Goal: Task Accomplishment & Management: Use online tool/utility

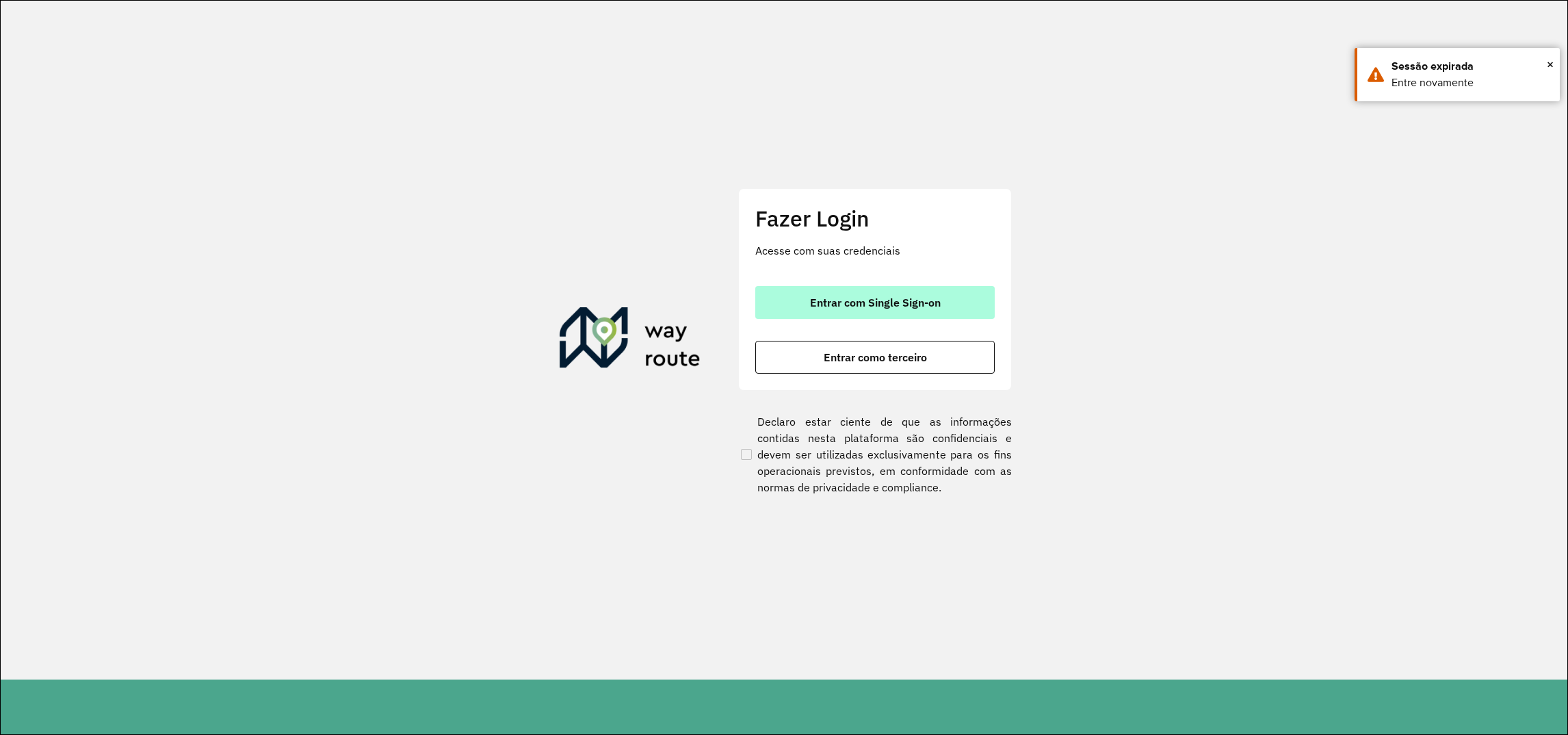
click at [873, 305] on span "Entrar com Single Sign-on" at bounding box center [875, 303] width 131 height 11
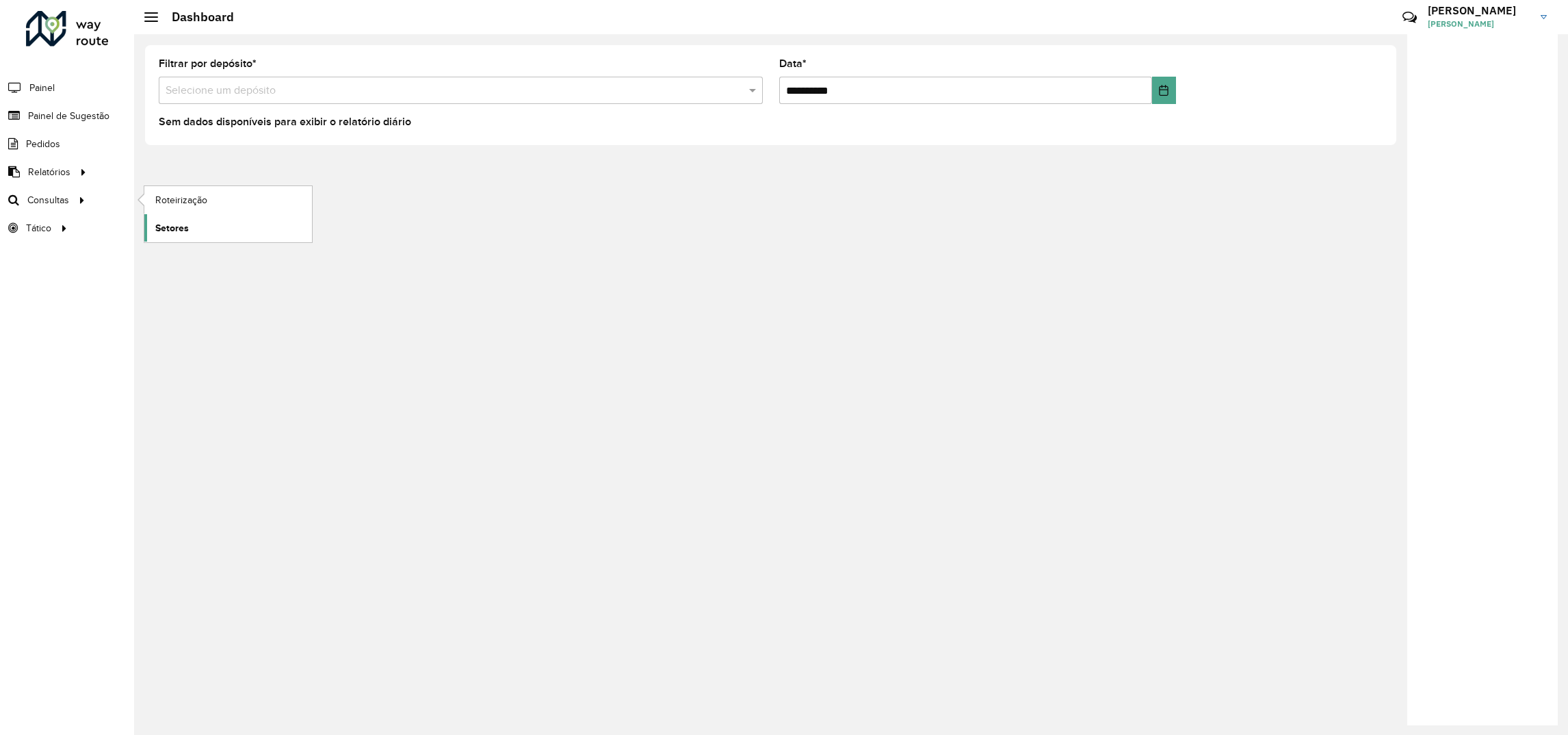
click at [184, 222] on span "Setores" at bounding box center [172, 228] width 33 height 14
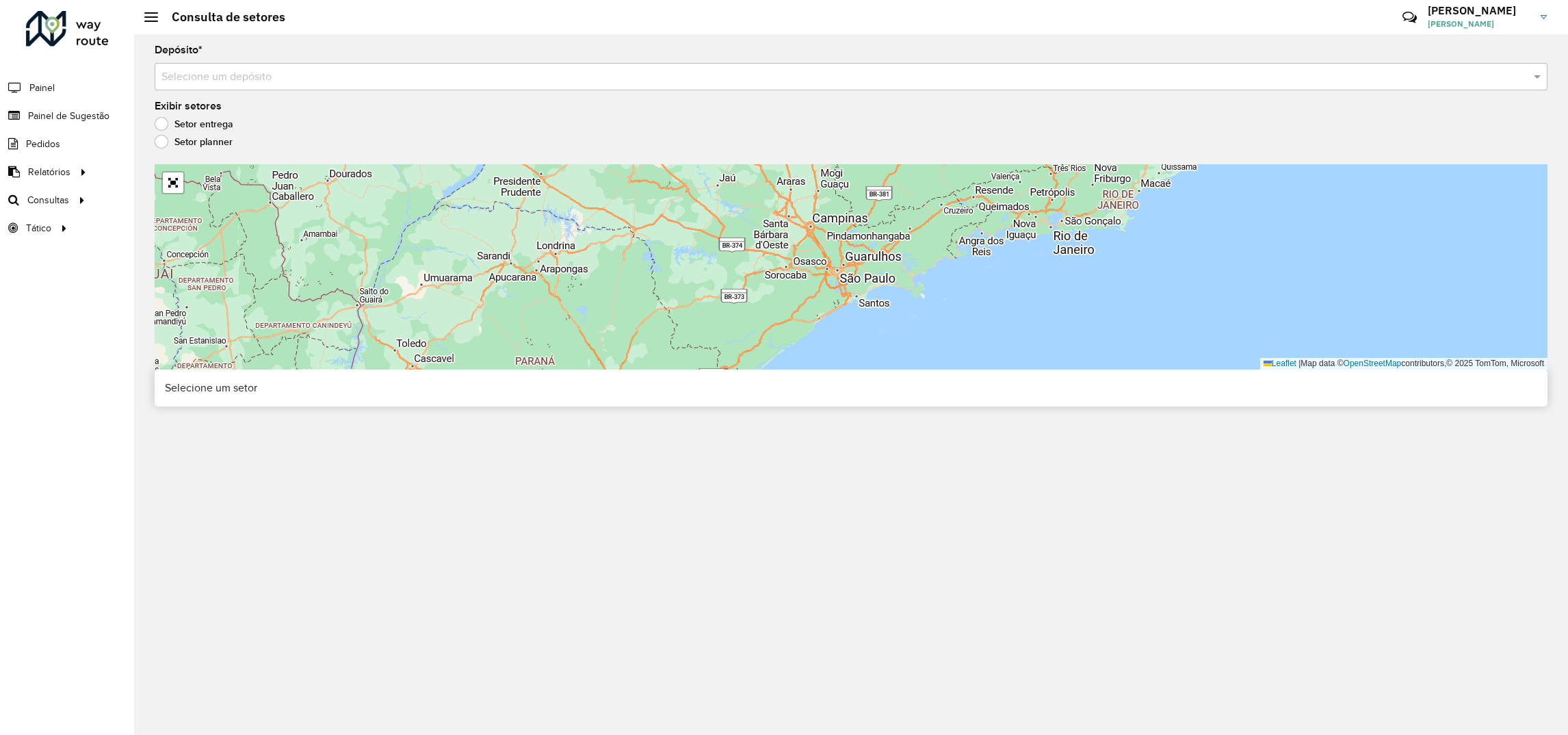
click at [320, 77] on input "text" at bounding box center [837, 77] width 1351 height 16
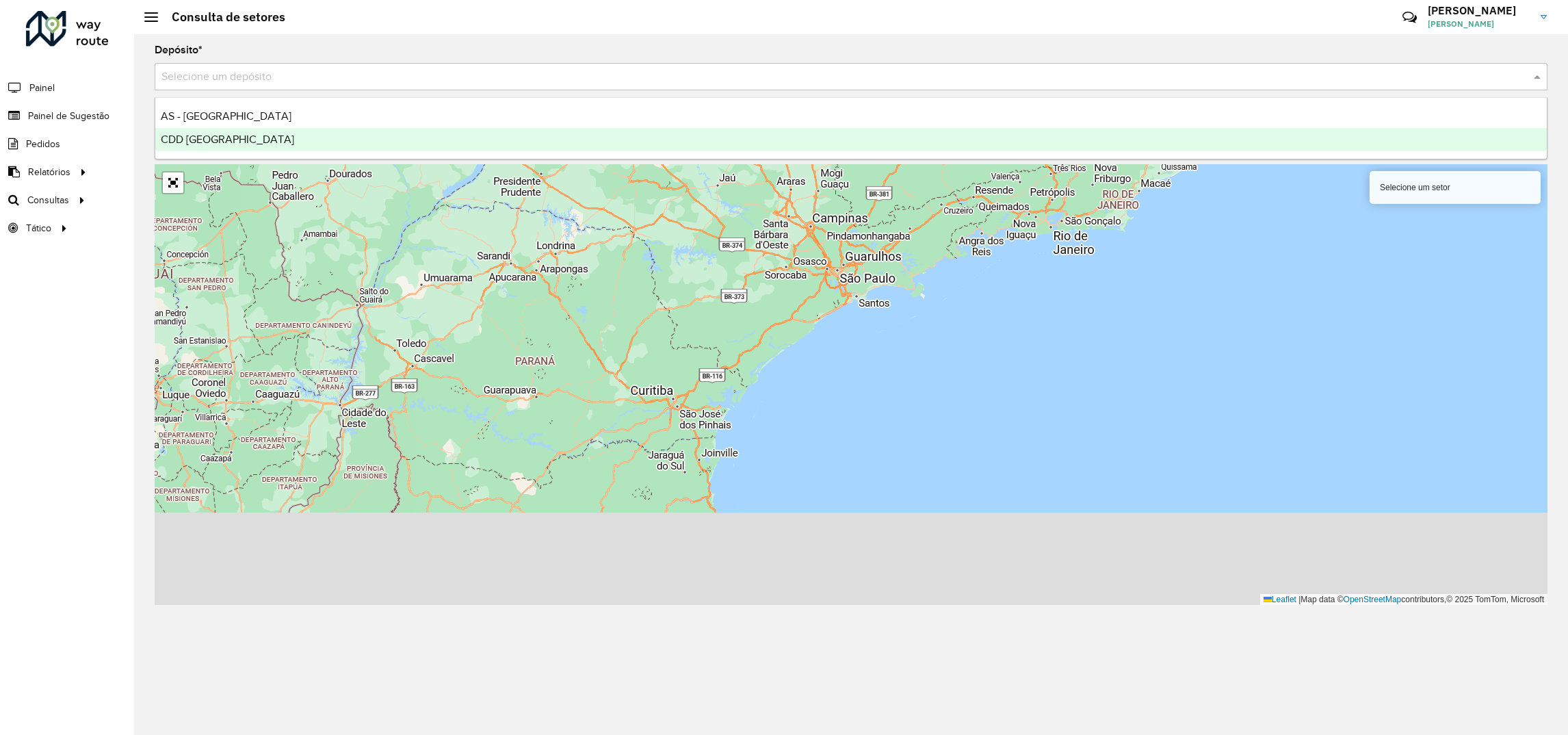
click at [217, 141] on span "CDD [GEOGRAPHIC_DATA]" at bounding box center [227, 139] width 133 height 12
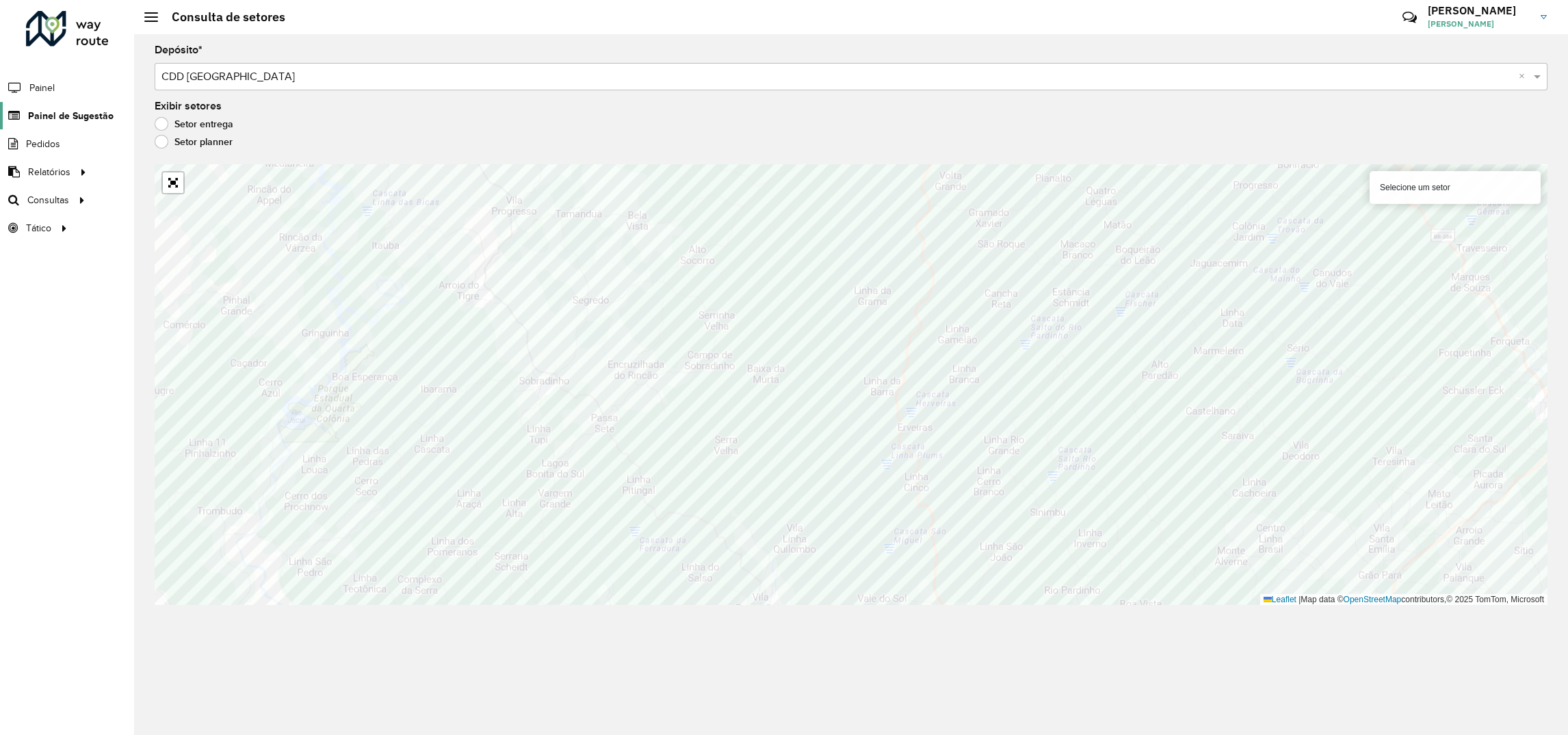
click at [85, 115] on span "Painel de Sugestão" at bounding box center [71, 116] width 86 height 14
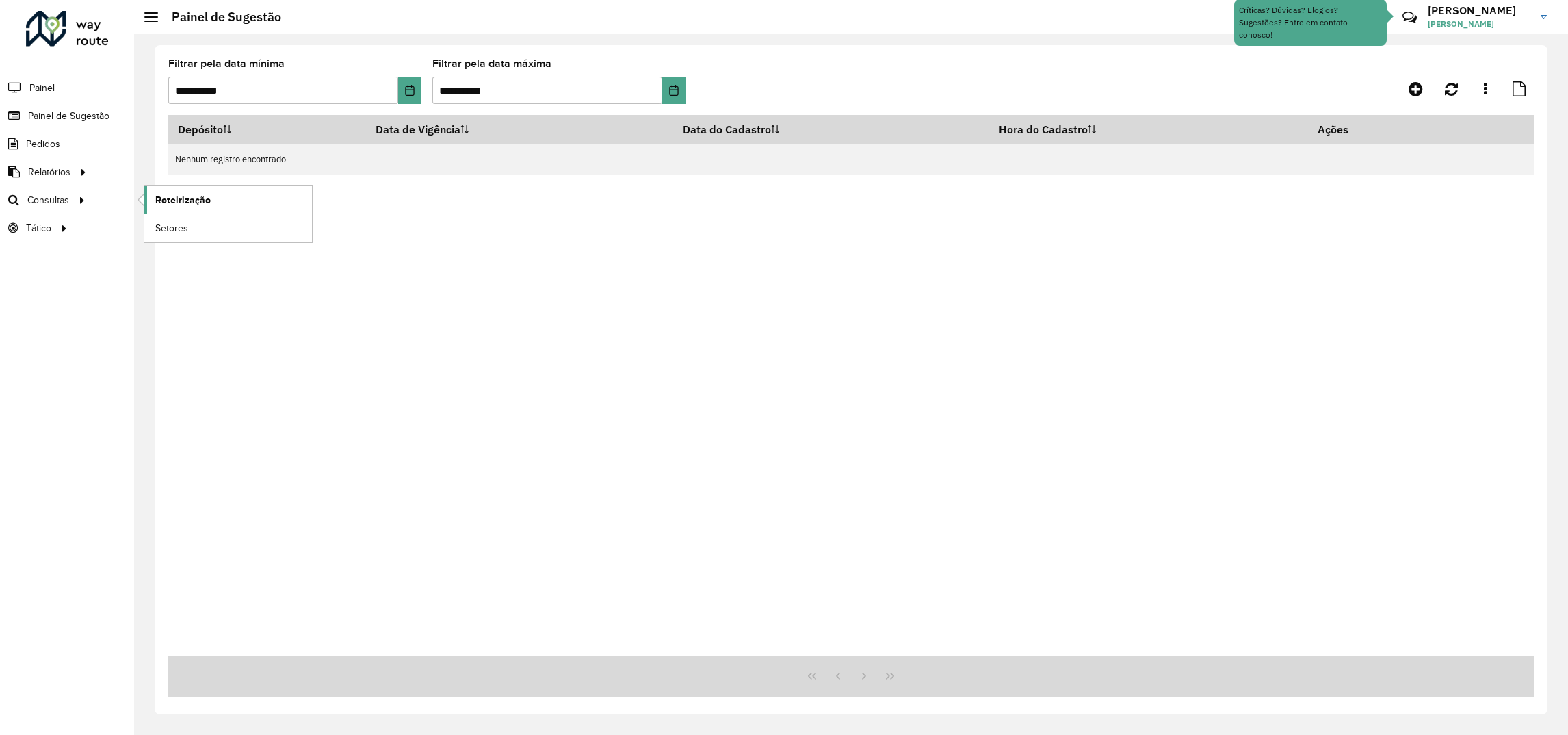
click at [186, 205] on span "Roteirização" at bounding box center [183, 201] width 55 height 14
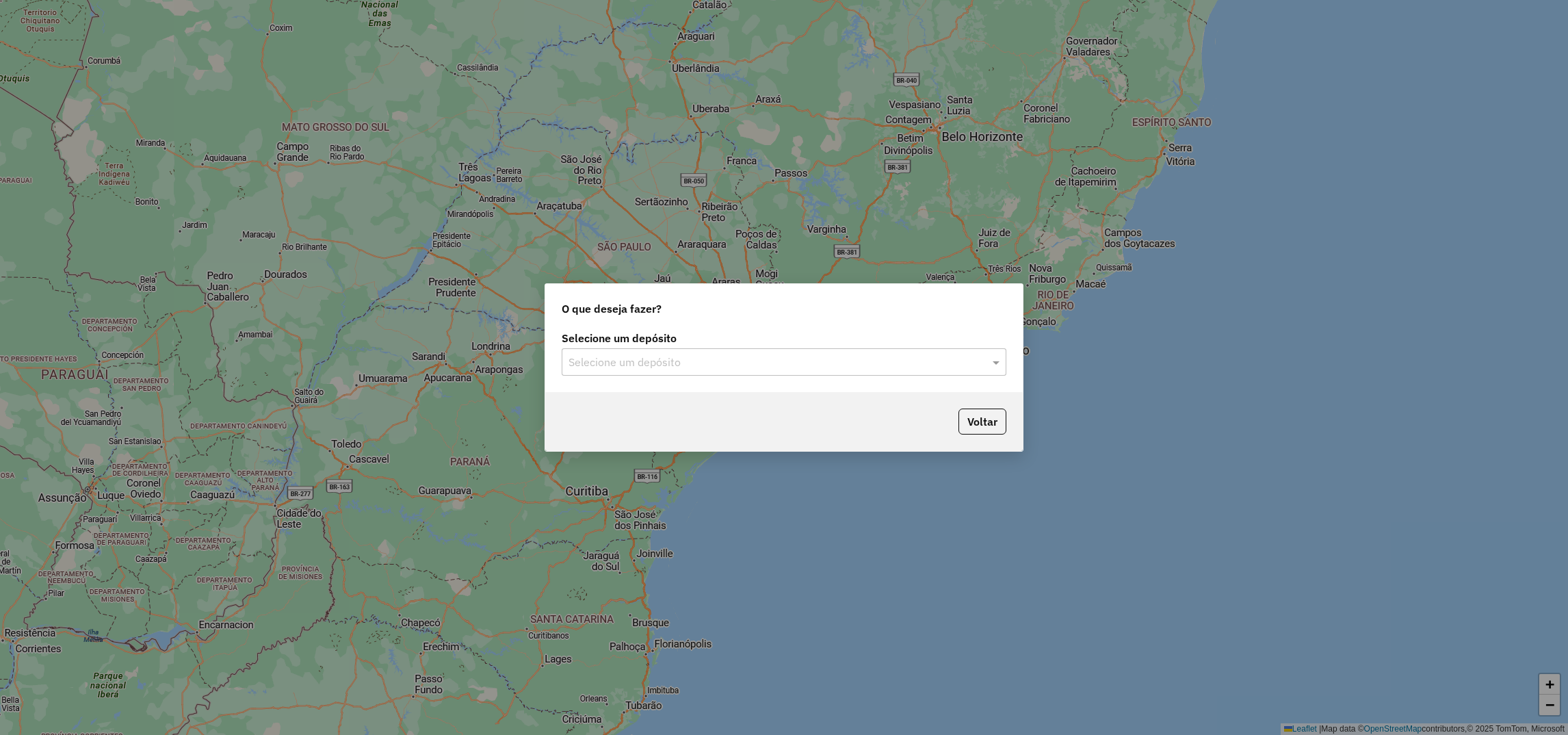
click at [658, 359] on input "text" at bounding box center [770, 363] width 404 height 16
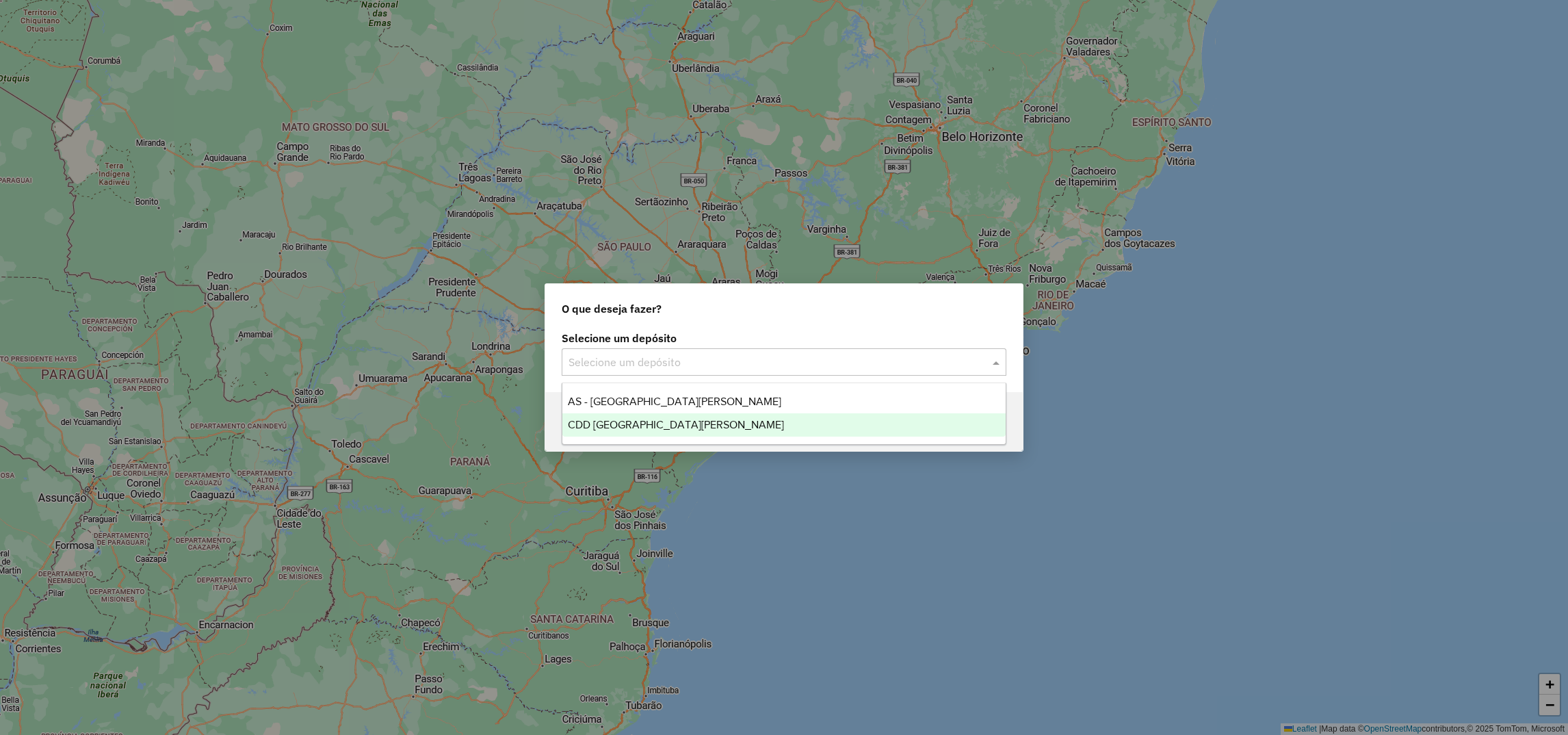
click at [643, 416] on div "CDD [GEOGRAPHIC_DATA]" at bounding box center [783, 425] width 443 height 23
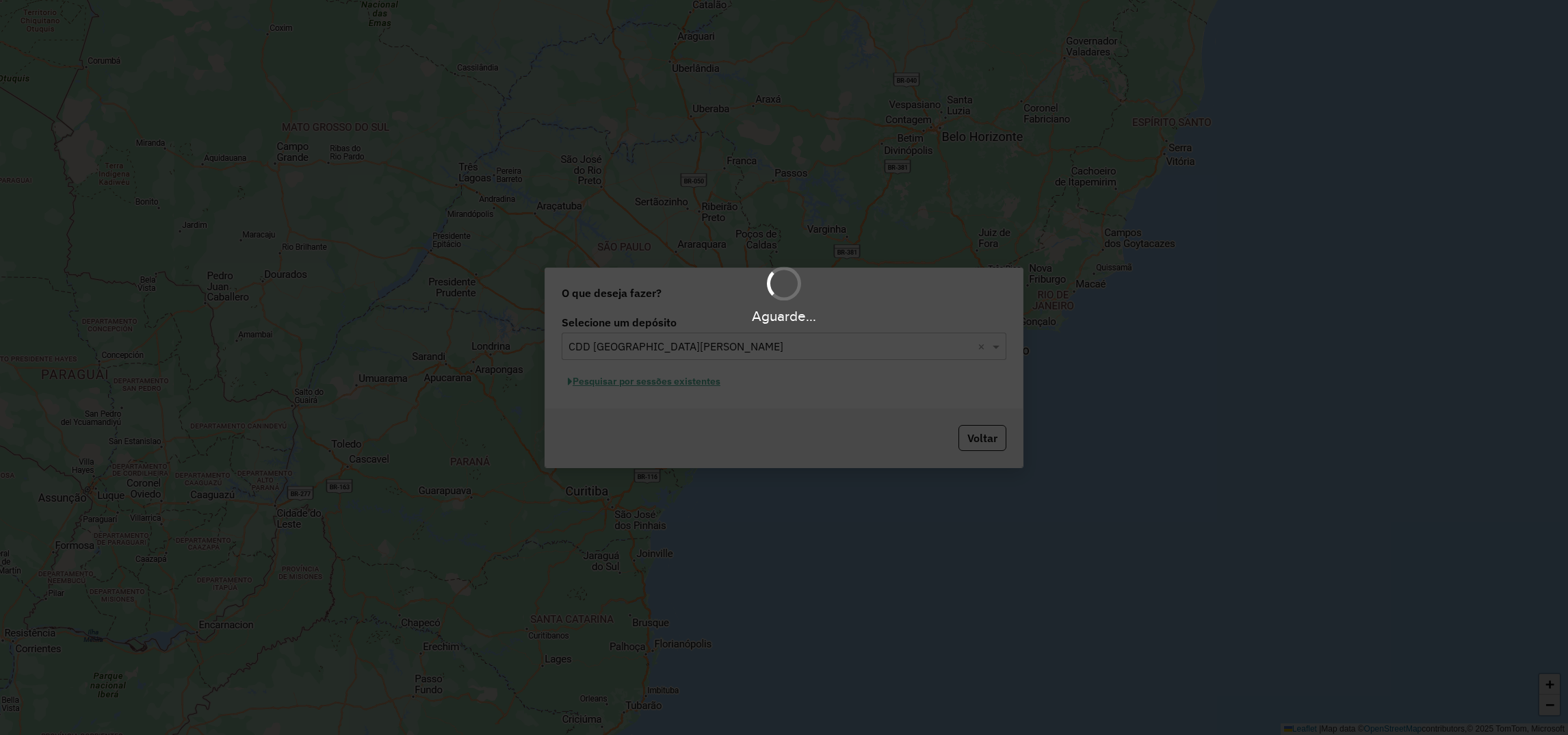
click at [647, 381] on div "Aguarde..." at bounding box center [784, 367] width 1568 height 735
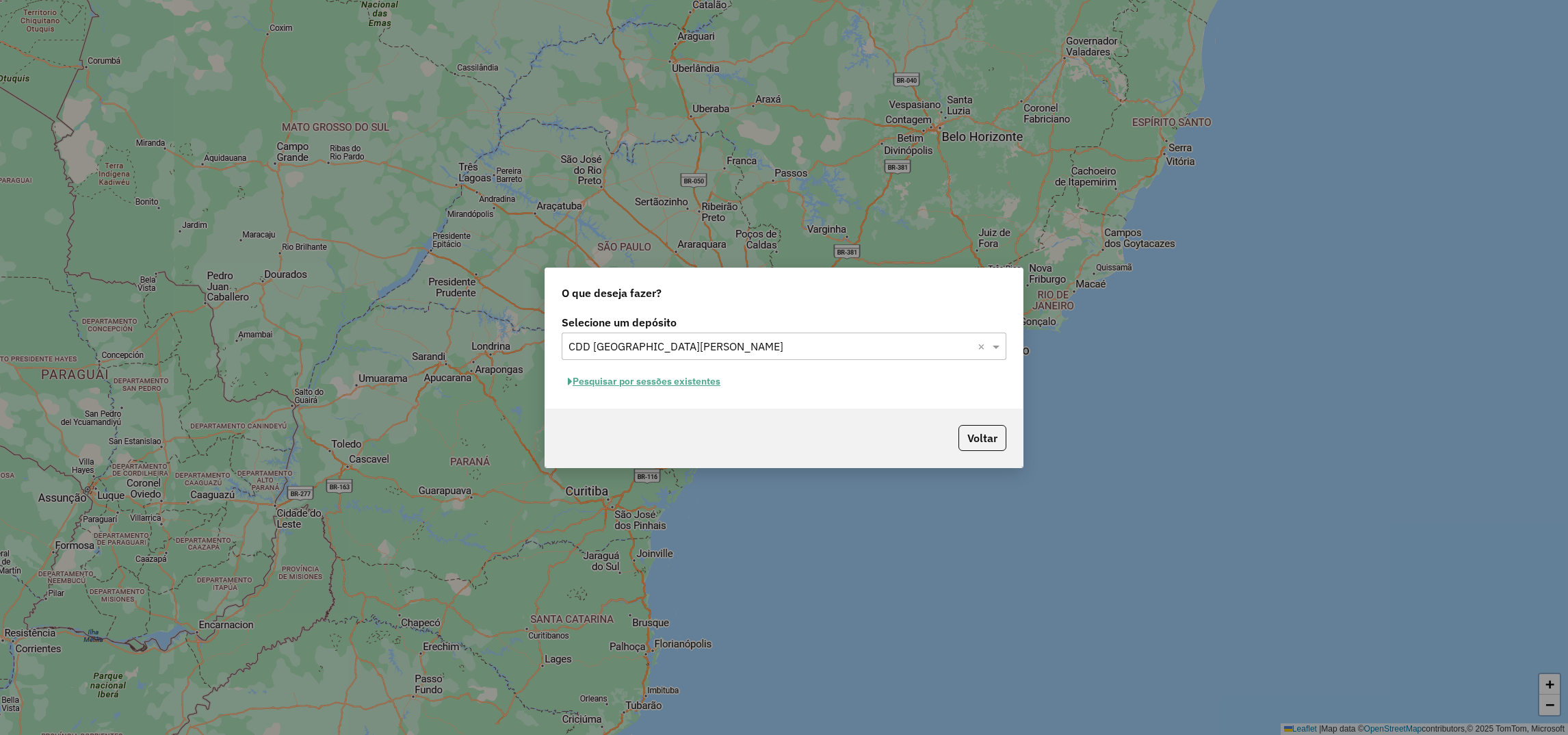
click at [667, 385] on button "Pesquisar por sessões existentes" at bounding box center [644, 381] width 165 height 21
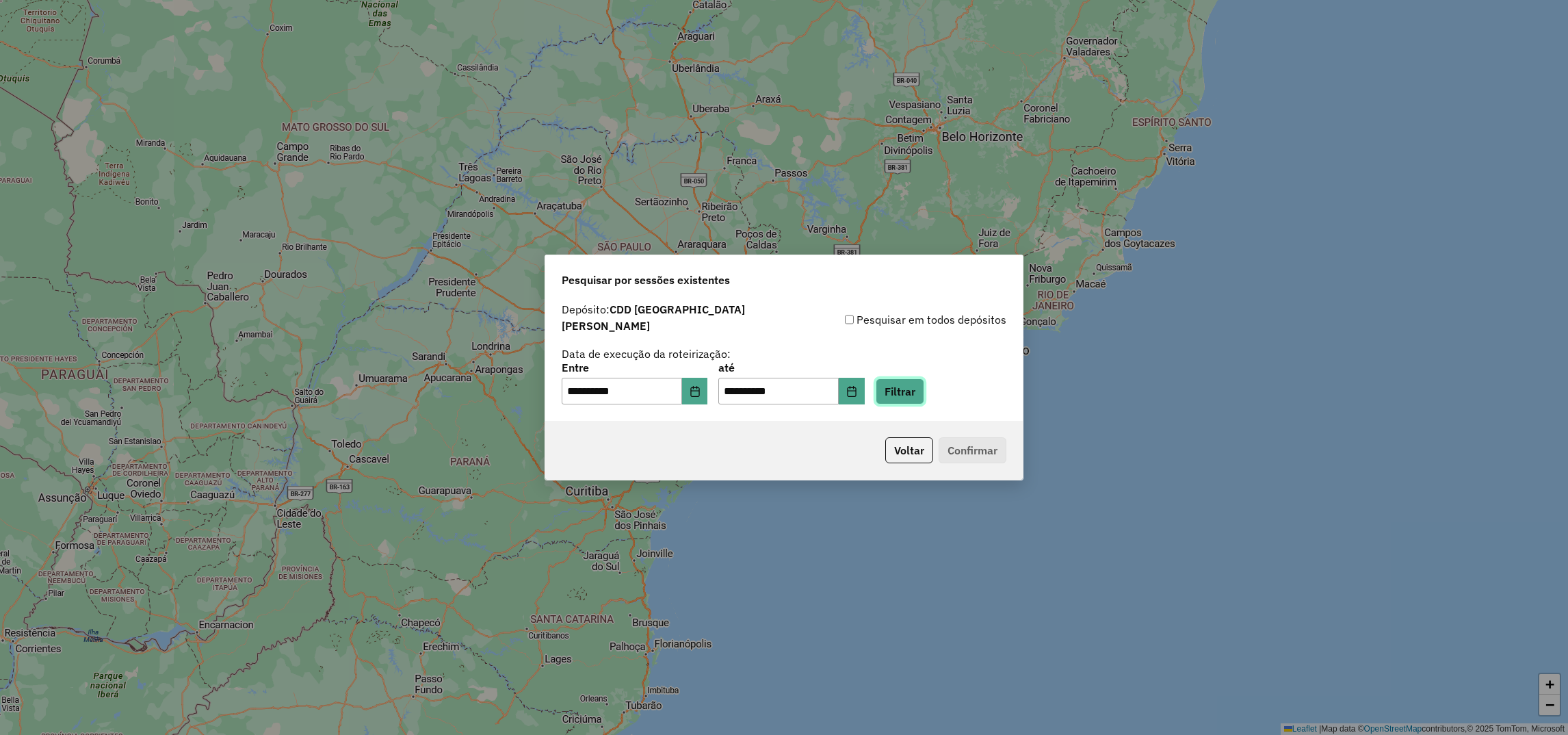
click at [925, 380] on button "Filtrar" at bounding box center [899, 391] width 48 height 26
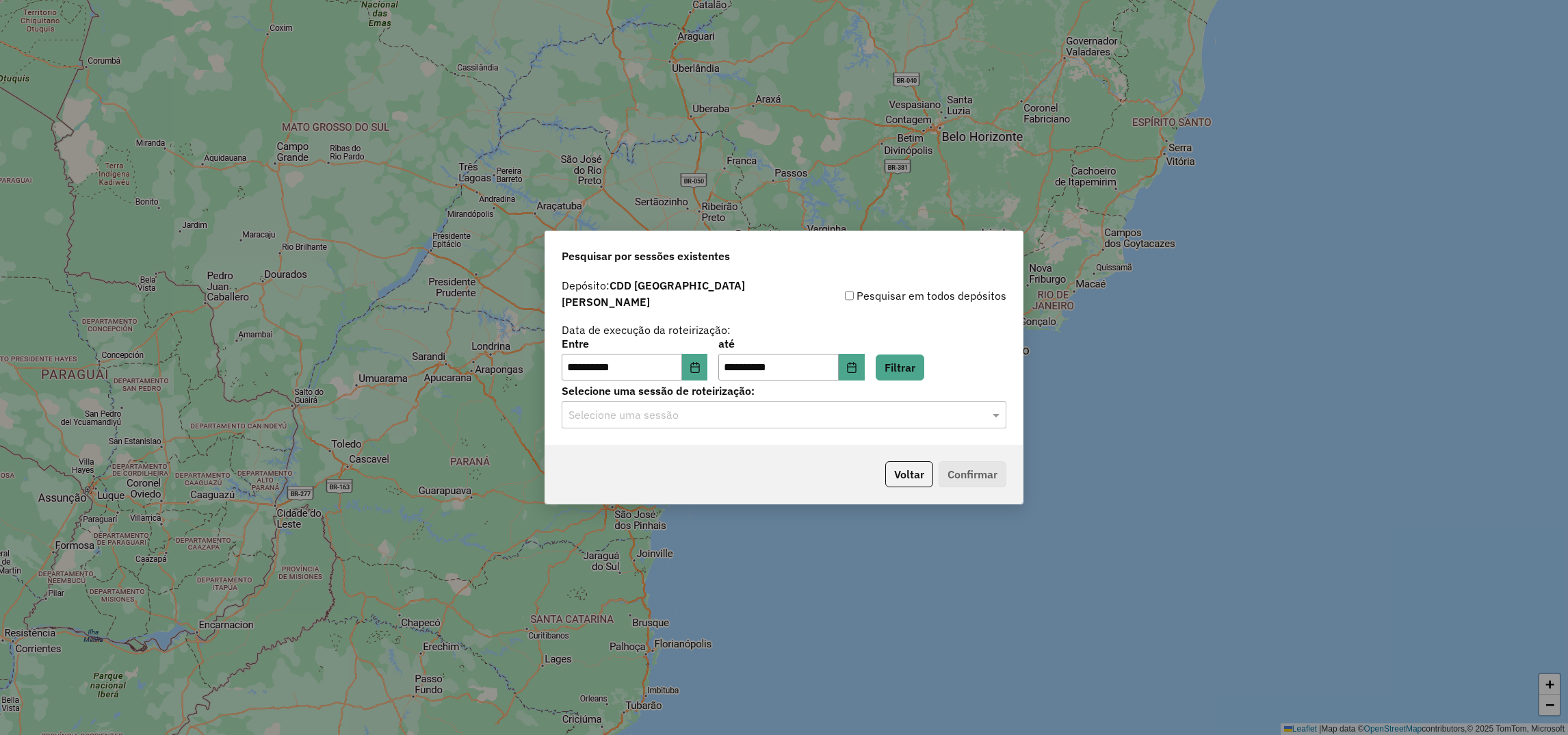
click at [729, 409] on input "text" at bounding box center [770, 415] width 404 height 16
click at [625, 446] on span "1277026 - 17/09/2025 18:02 (Rotas + AS)" at bounding box center [652, 448] width 169 height 12
click at [967, 461] on button "Confirmar" at bounding box center [973, 474] width 68 height 26
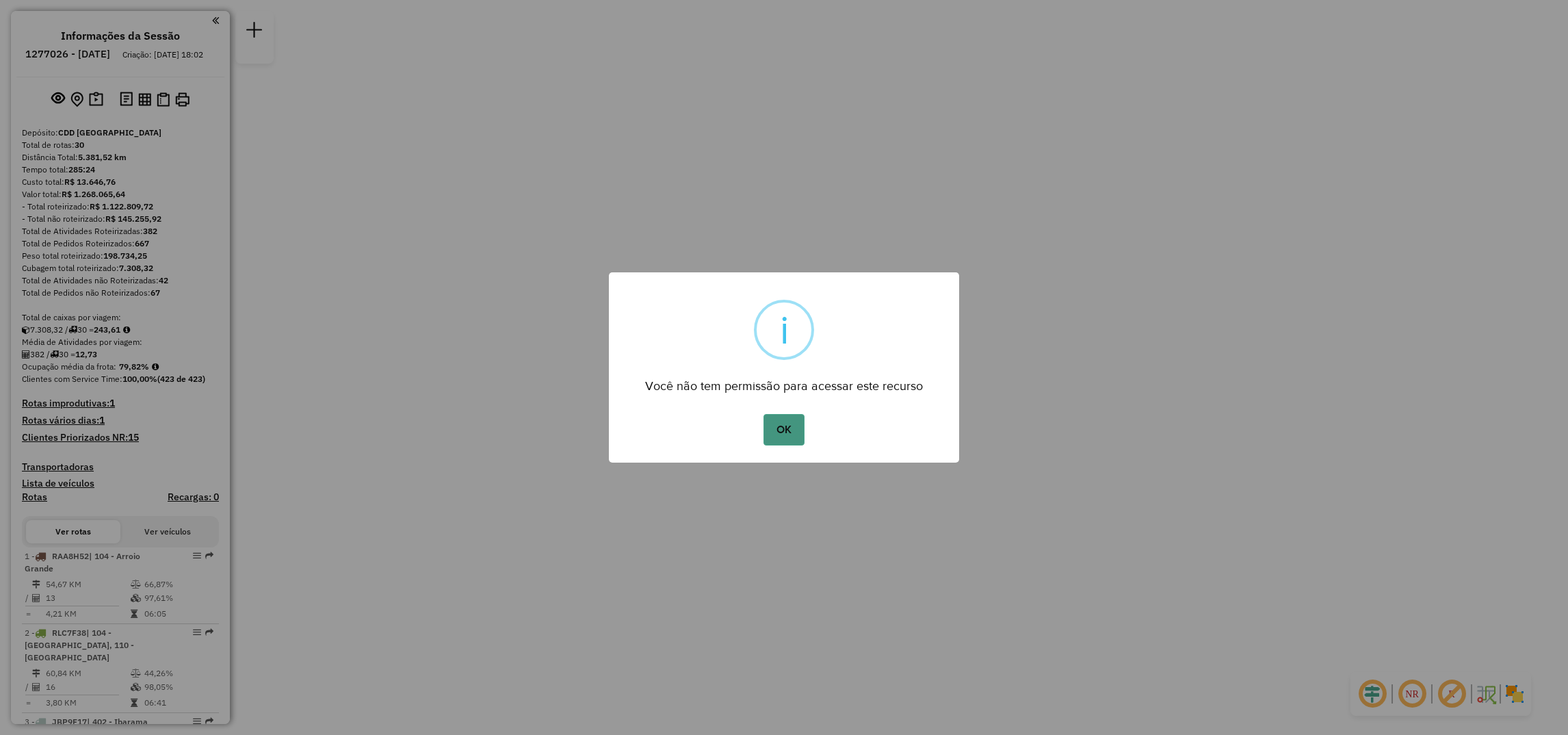
click at [788, 429] on button "OK" at bounding box center [783, 429] width 40 height 31
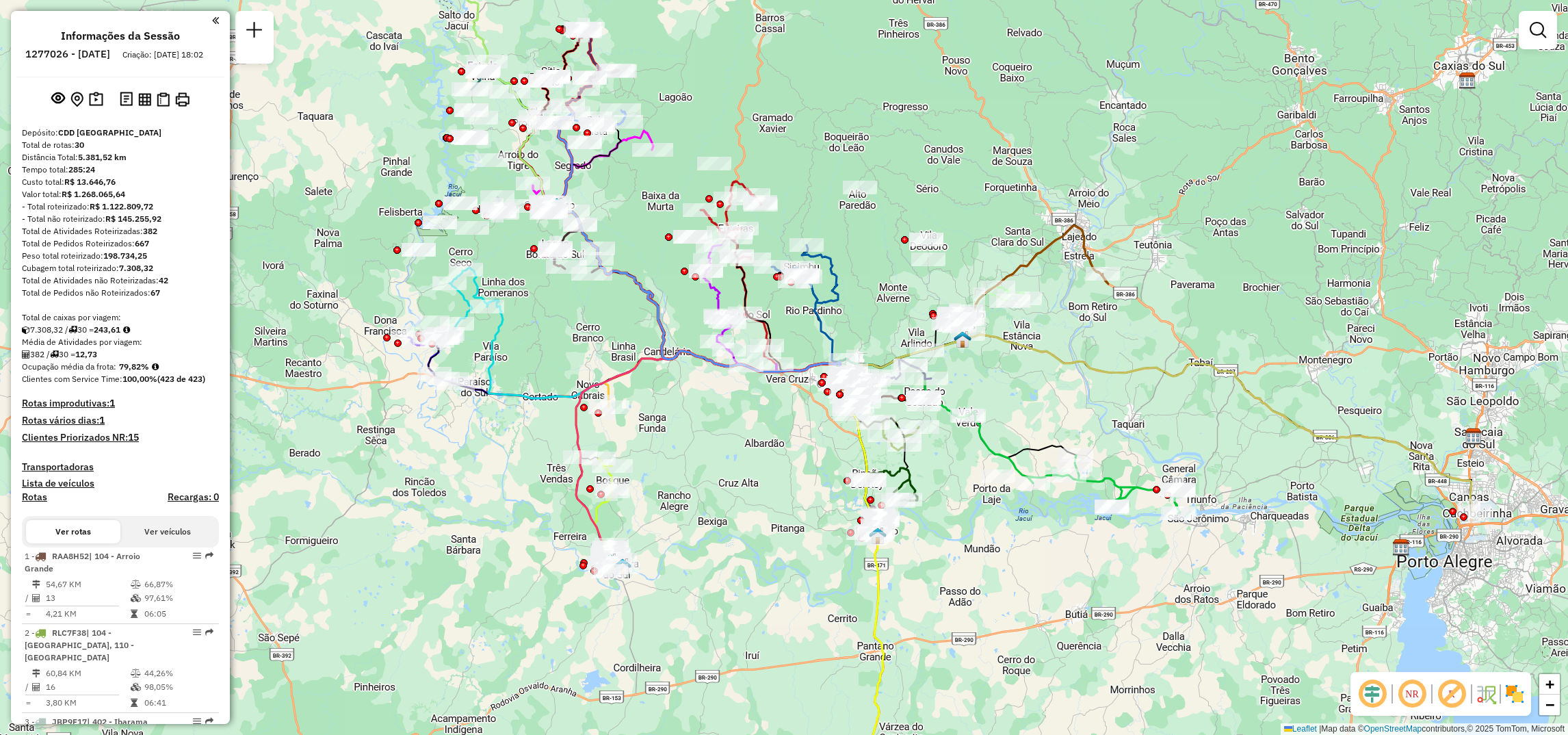
drag, startPoint x: 1093, startPoint y: 317, endPoint x: 1323, endPoint y: 374, distance: 237.0
click at [1323, 374] on div "Janela de atendimento Grade de atendimento Capacidade Transportadoras Veículos …" at bounding box center [784, 367] width 1568 height 735
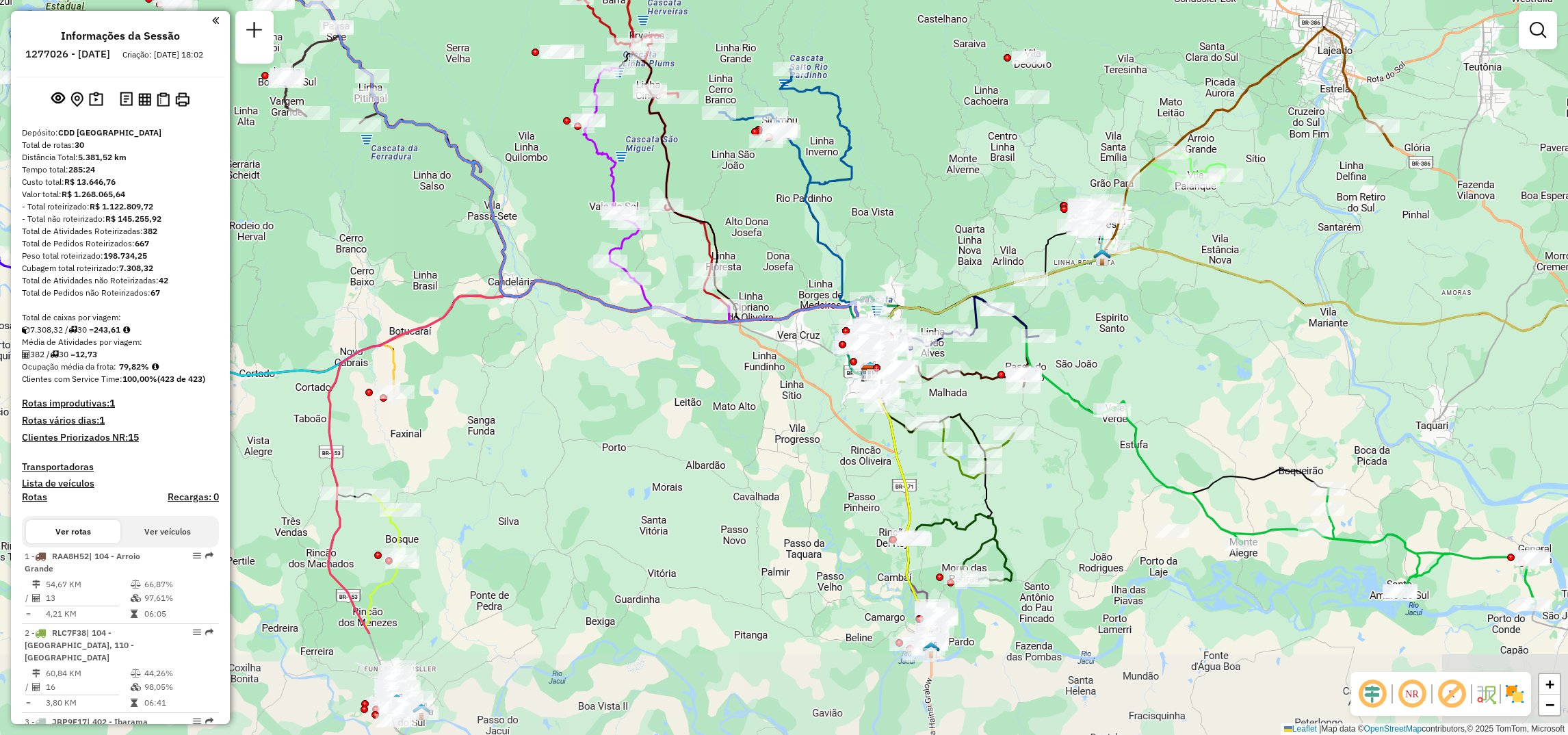
drag, startPoint x: 754, startPoint y: 634, endPoint x: 643, endPoint y: 458, distance: 208.1
click at [643, 458] on div "Janela de atendimento Grade de atendimento Capacidade Transportadoras Veículos …" at bounding box center [784, 367] width 1568 height 735
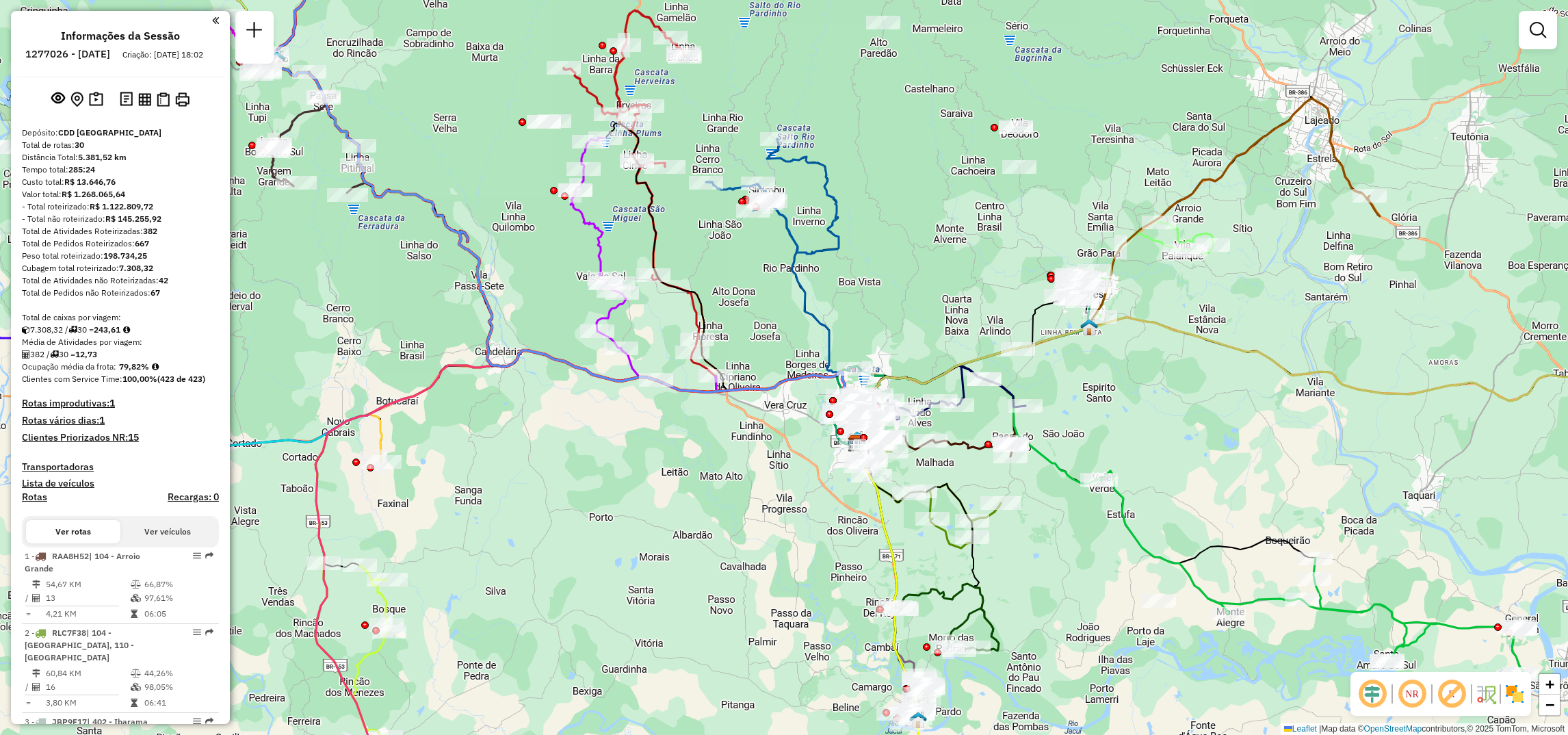
drag, startPoint x: 782, startPoint y: 449, endPoint x: 769, endPoint y: 518, distance: 70.2
click at [769, 518] on div "Janela de atendimento Grade de atendimento Capacidade Transportadoras Veículos …" at bounding box center [784, 367] width 1568 height 735
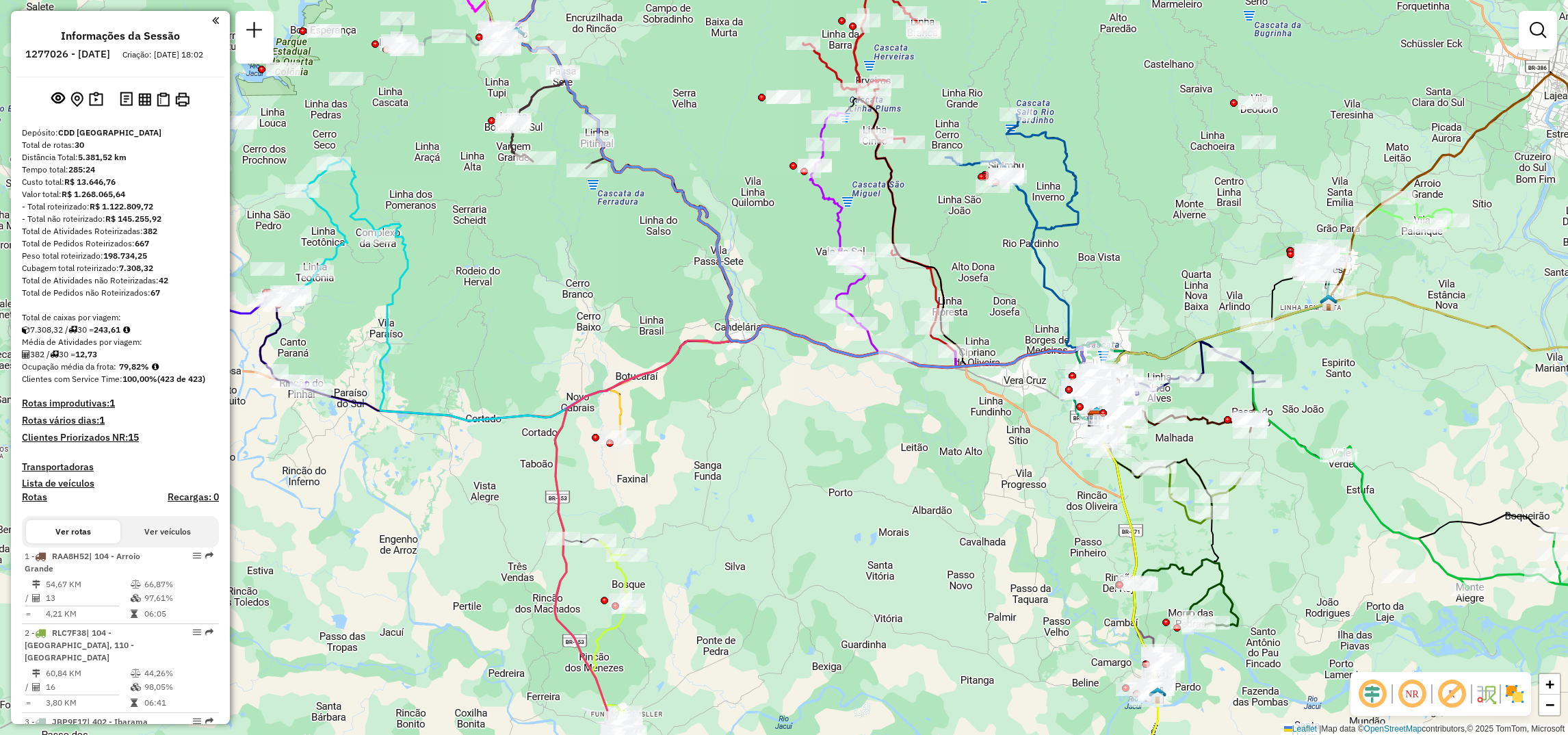
drag, startPoint x: 645, startPoint y: 451, endPoint x: 884, endPoint y: 426, distance: 240.3
click at [884, 426] on div "Janela de atendimento Grade de atendimento Capacidade Transportadoras Veículos …" at bounding box center [784, 367] width 1568 height 735
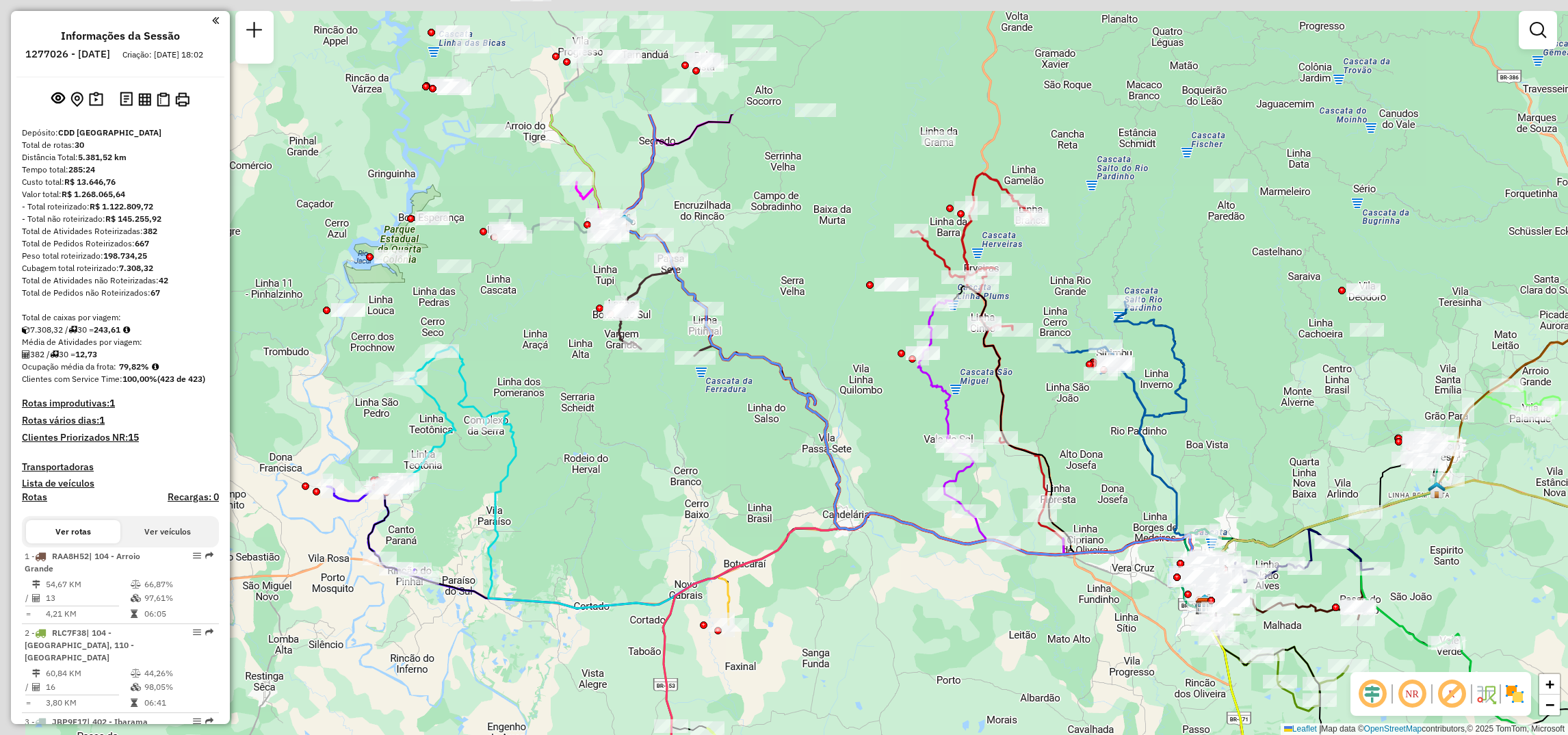
drag, startPoint x: 452, startPoint y: 324, endPoint x: 560, endPoint y: 511, distance: 215.9
click at [560, 511] on div "Janela de atendimento Grade de atendimento Capacidade Transportadoras Veículos …" at bounding box center [784, 367] width 1568 height 735
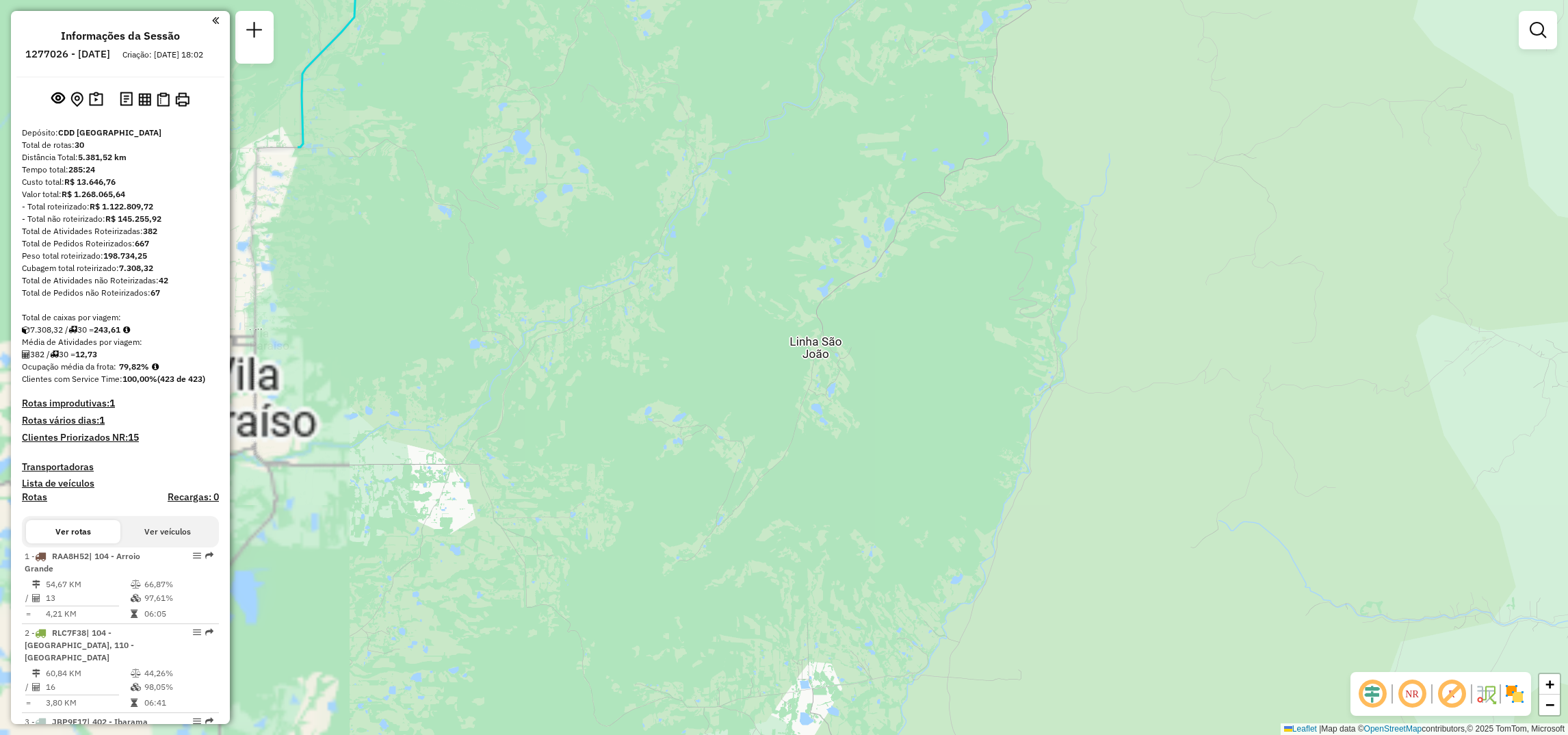
drag, startPoint x: 559, startPoint y: 355, endPoint x: 972, endPoint y: 333, distance: 413.6
click at [998, 376] on div "Janela de atendimento Grade de atendimento Capacidade Transportadoras Veículos …" at bounding box center [784, 367] width 1568 height 735
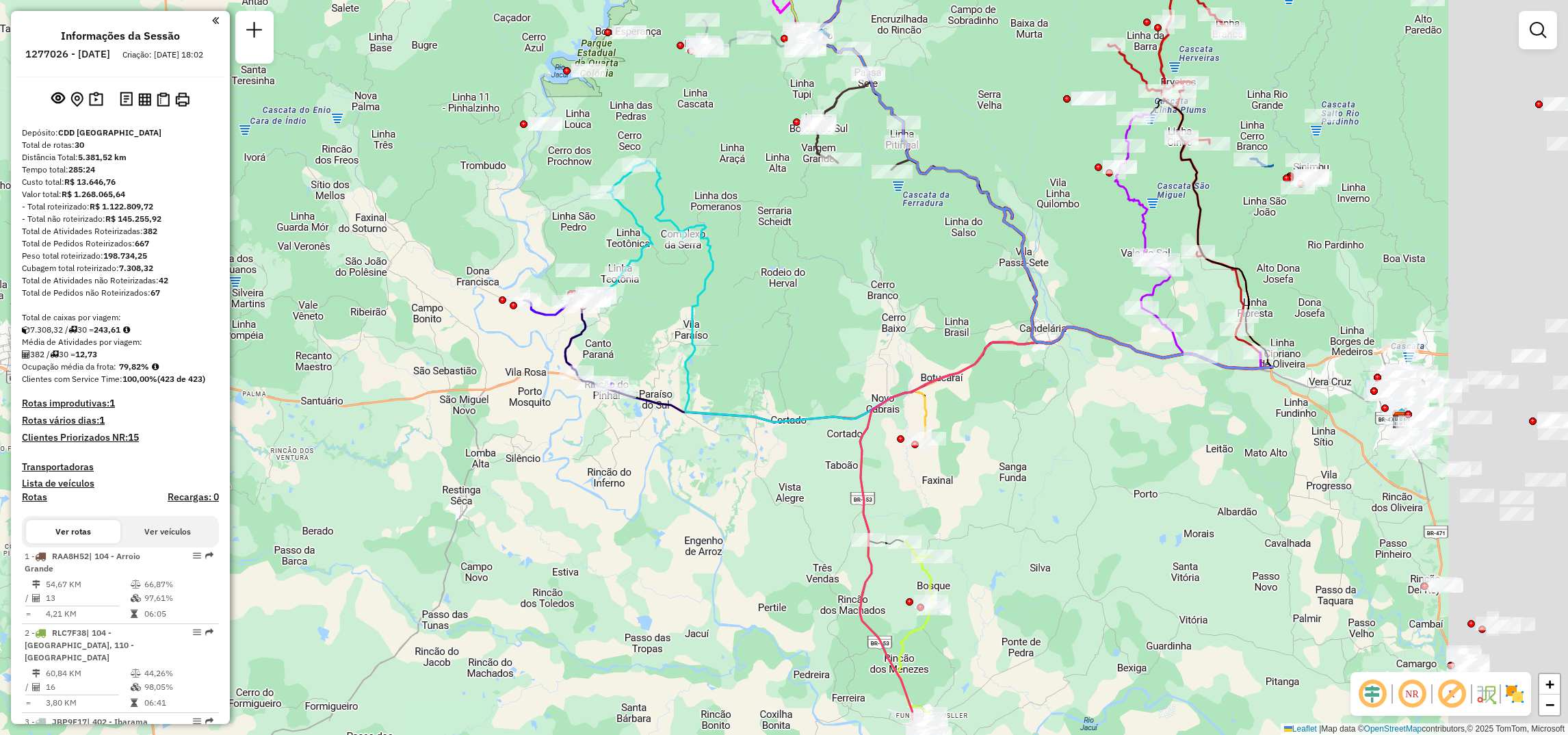
drag, startPoint x: 1324, startPoint y: 433, endPoint x: 829, endPoint y: 403, distance: 495.9
click at [829, 403] on div "Janela de atendimento Grade de atendimento Capacidade Transportadoras Veículos …" at bounding box center [784, 367] width 1568 height 735
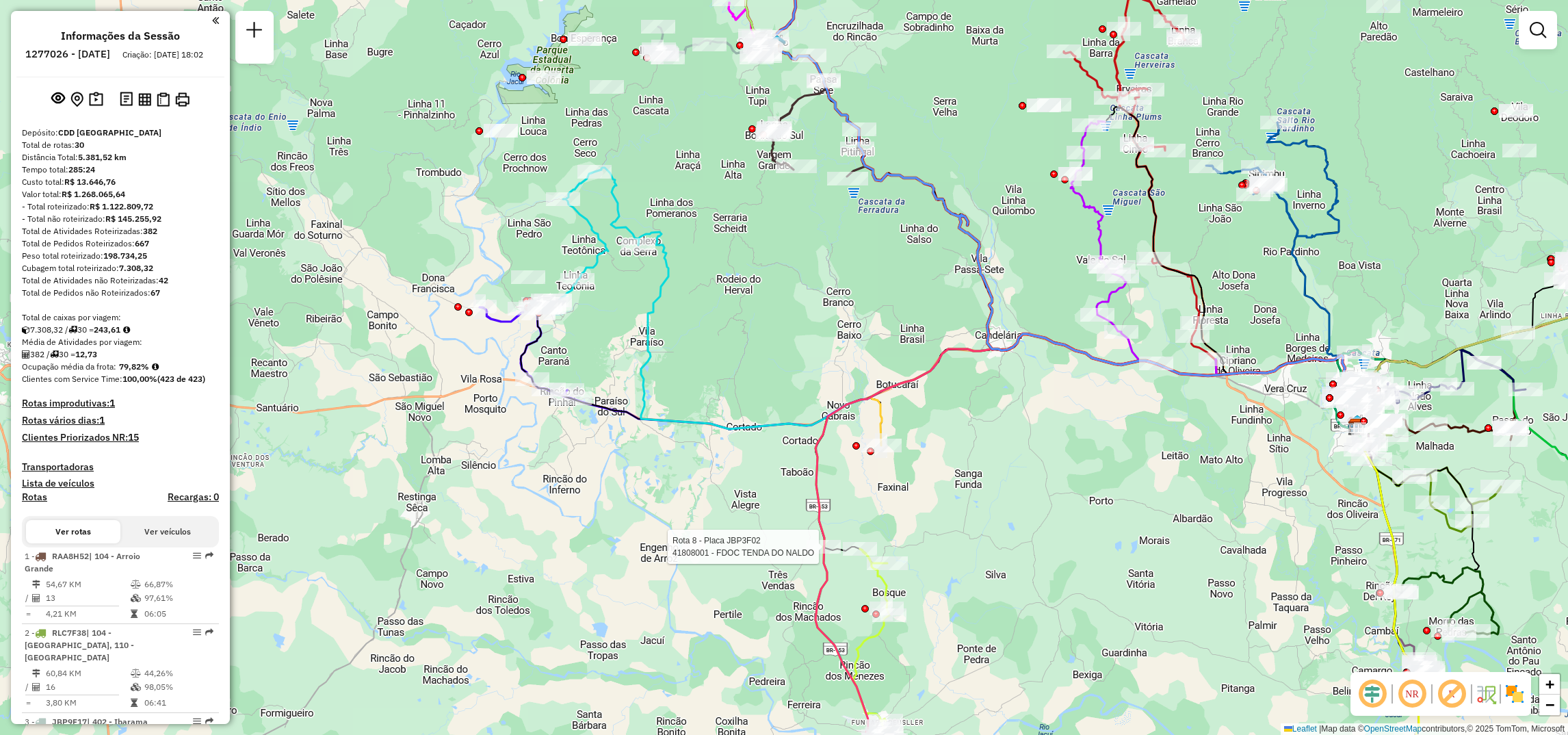
select select "**********"
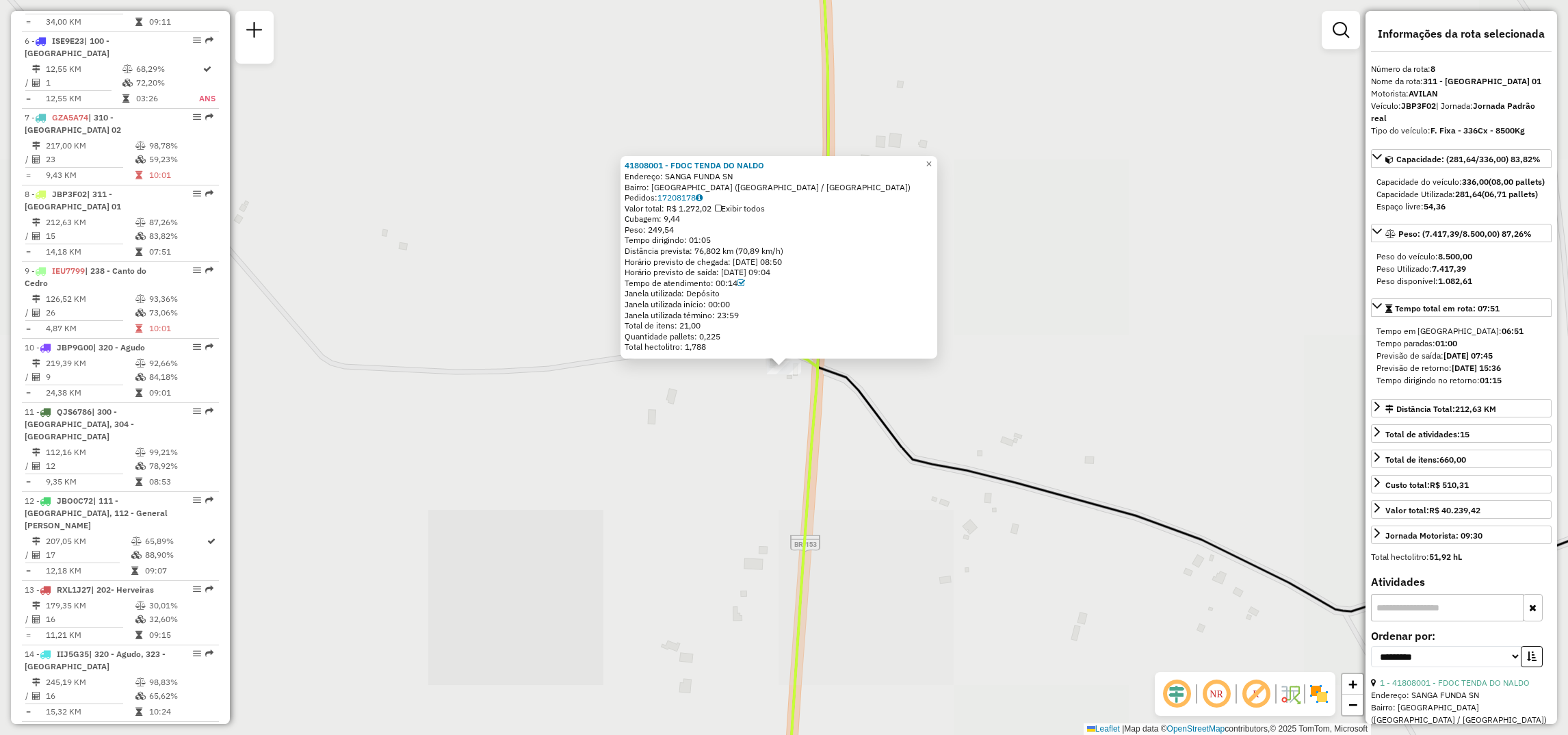
scroll to position [1073, 0]
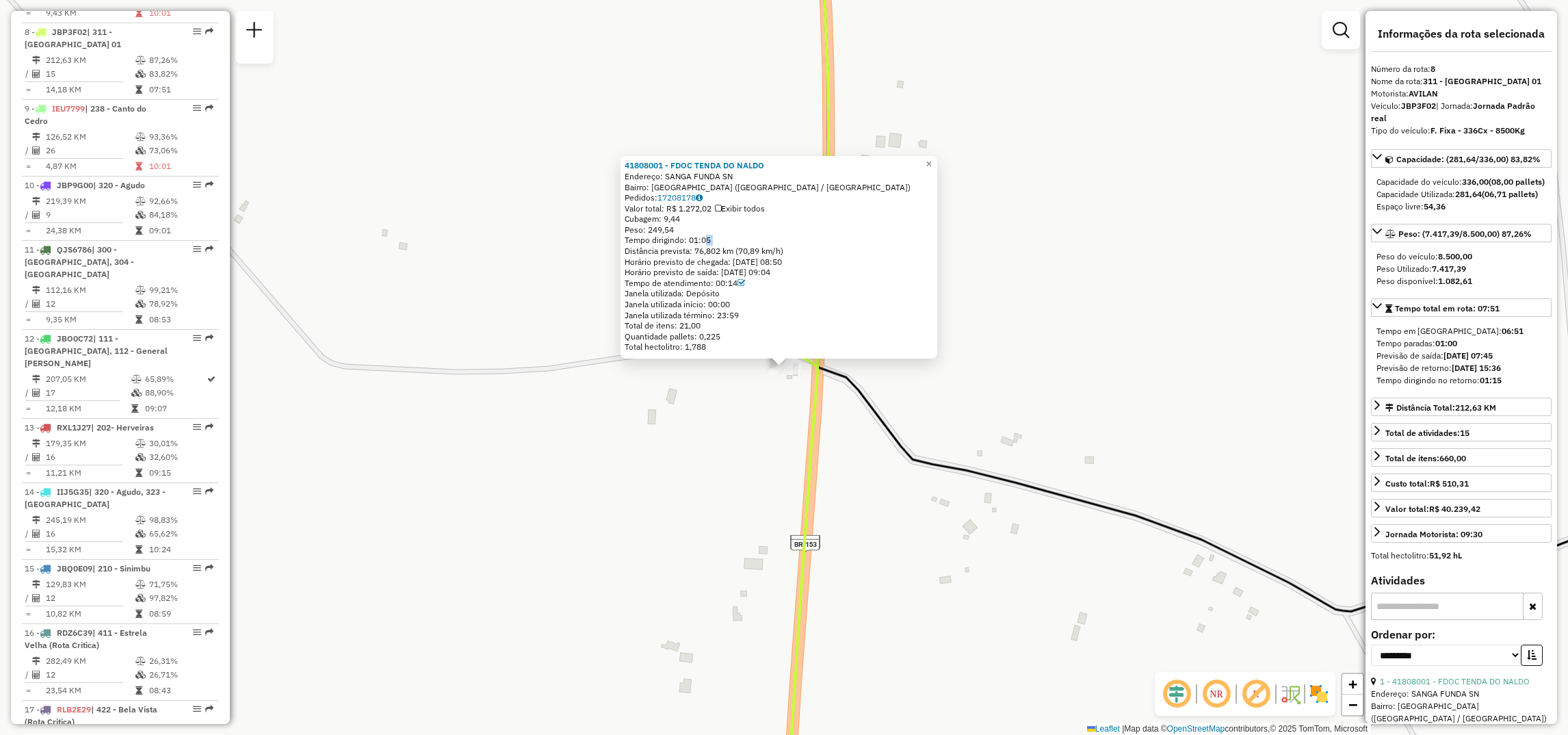
drag, startPoint x: 627, startPoint y: 248, endPoint x: 707, endPoint y: 240, distance: 80.4
click at [707, 240] on div "41808001 - FDOC TENDA DO NALDO Endereço: SANGA FUNDA SN Bairro: PASSO DO MOURA …" at bounding box center [779, 257] width 317 height 202
drag, startPoint x: 707, startPoint y: 240, endPoint x: 721, endPoint y: 237, distance: 14.3
click at [721, 236] on div "Tempo dirigindo: 01:05" at bounding box center [779, 240] width 309 height 11
click at [726, 237] on div "Tempo dirigindo: 01:05" at bounding box center [779, 240] width 309 height 11
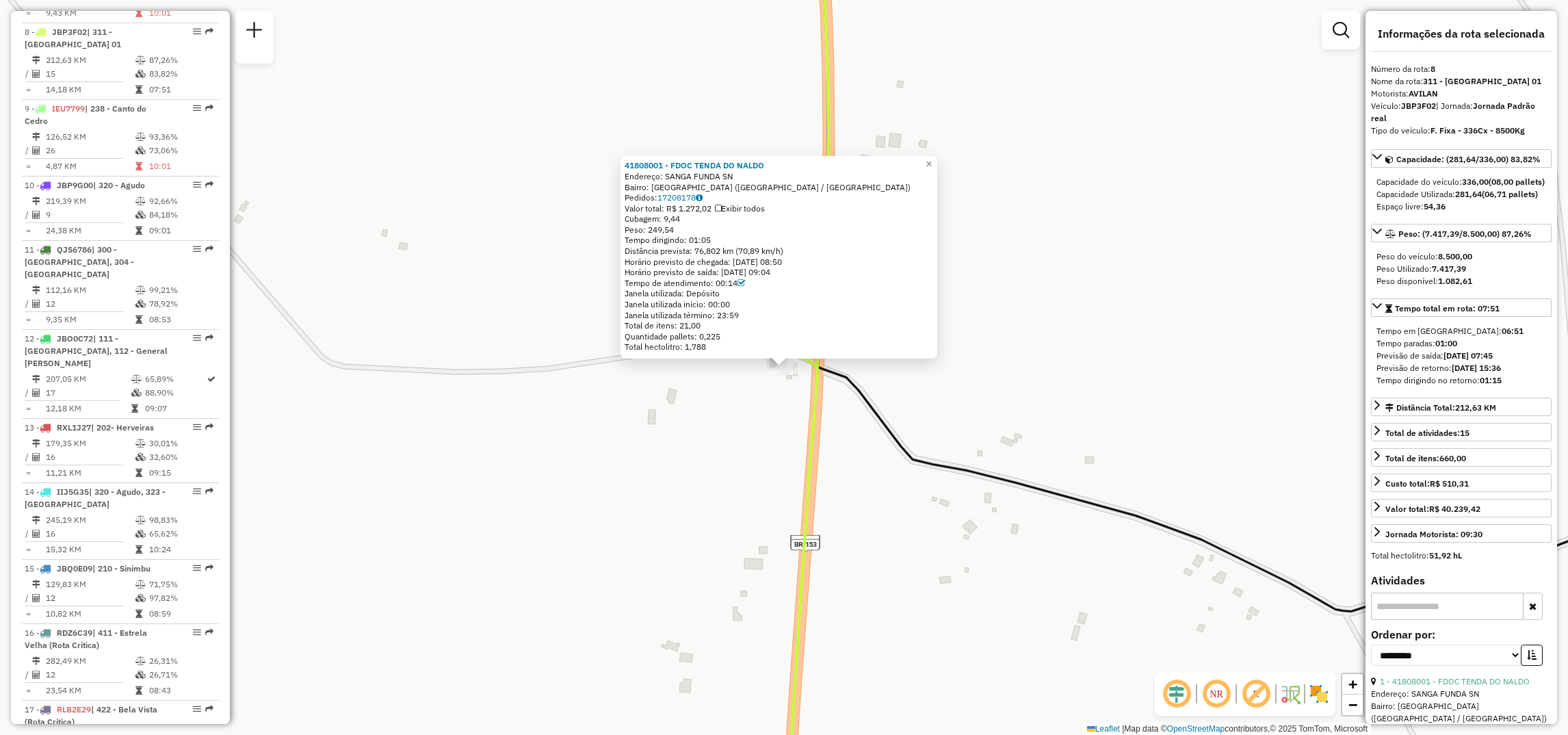
click at [1157, 335] on div "41808001 - FDOC TENDA DO NALDO Endereço: SANGA FUNDA SN Bairro: PASSO DO MOURA …" at bounding box center [784, 367] width 1568 height 735
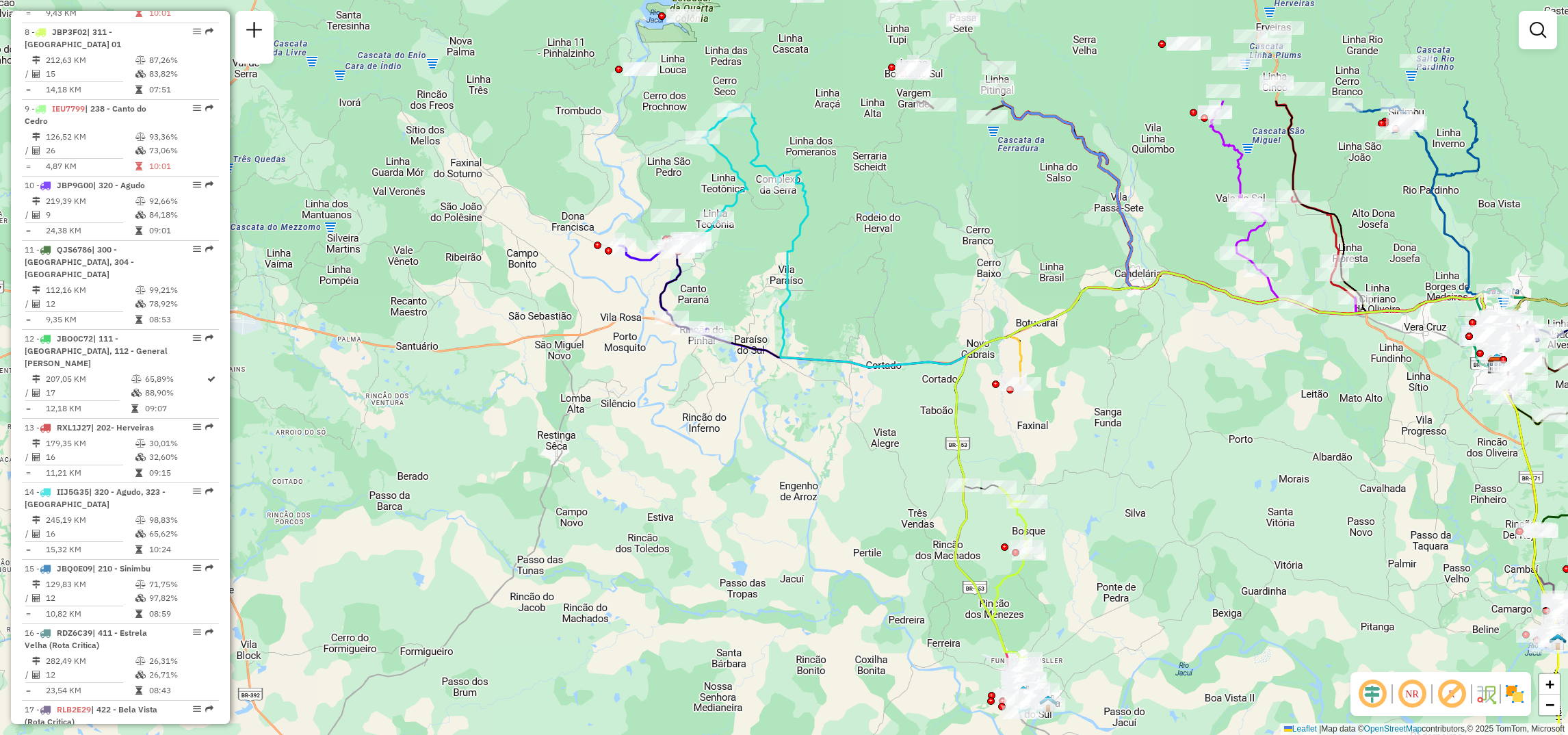
drag, startPoint x: 1341, startPoint y: 338, endPoint x: 1283, endPoint y: 512, distance: 183.4
click at [1283, 512] on div "Janela de atendimento Grade de atendimento Capacidade Transportadoras Veículos …" at bounding box center [784, 367] width 1568 height 735
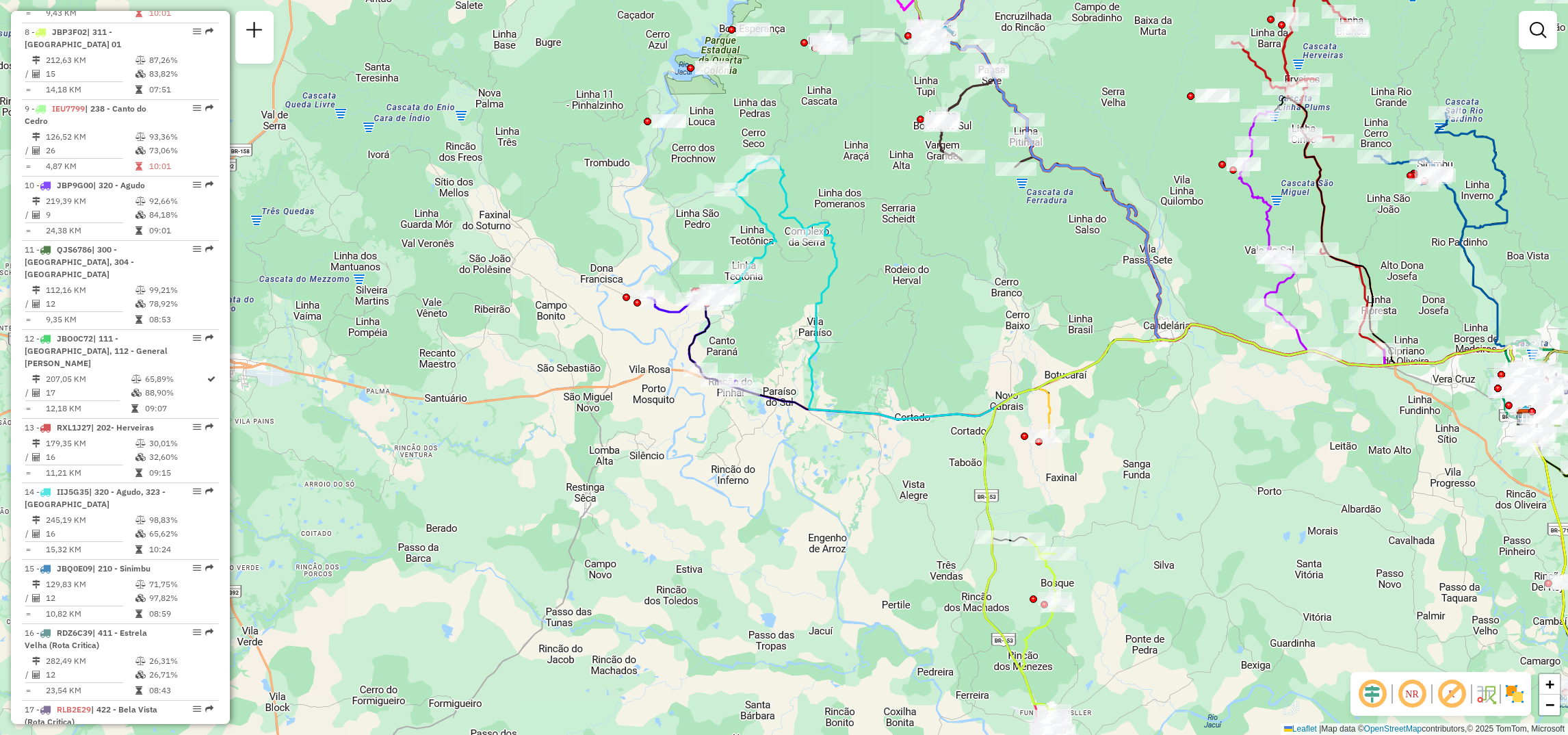
drag, startPoint x: 983, startPoint y: 301, endPoint x: 951, endPoint y: 294, distance: 32.8
click at [1005, 360] on div "Janela de atendimento Grade de atendimento Capacidade Transportadoras Veículos …" at bounding box center [784, 367] width 1568 height 735
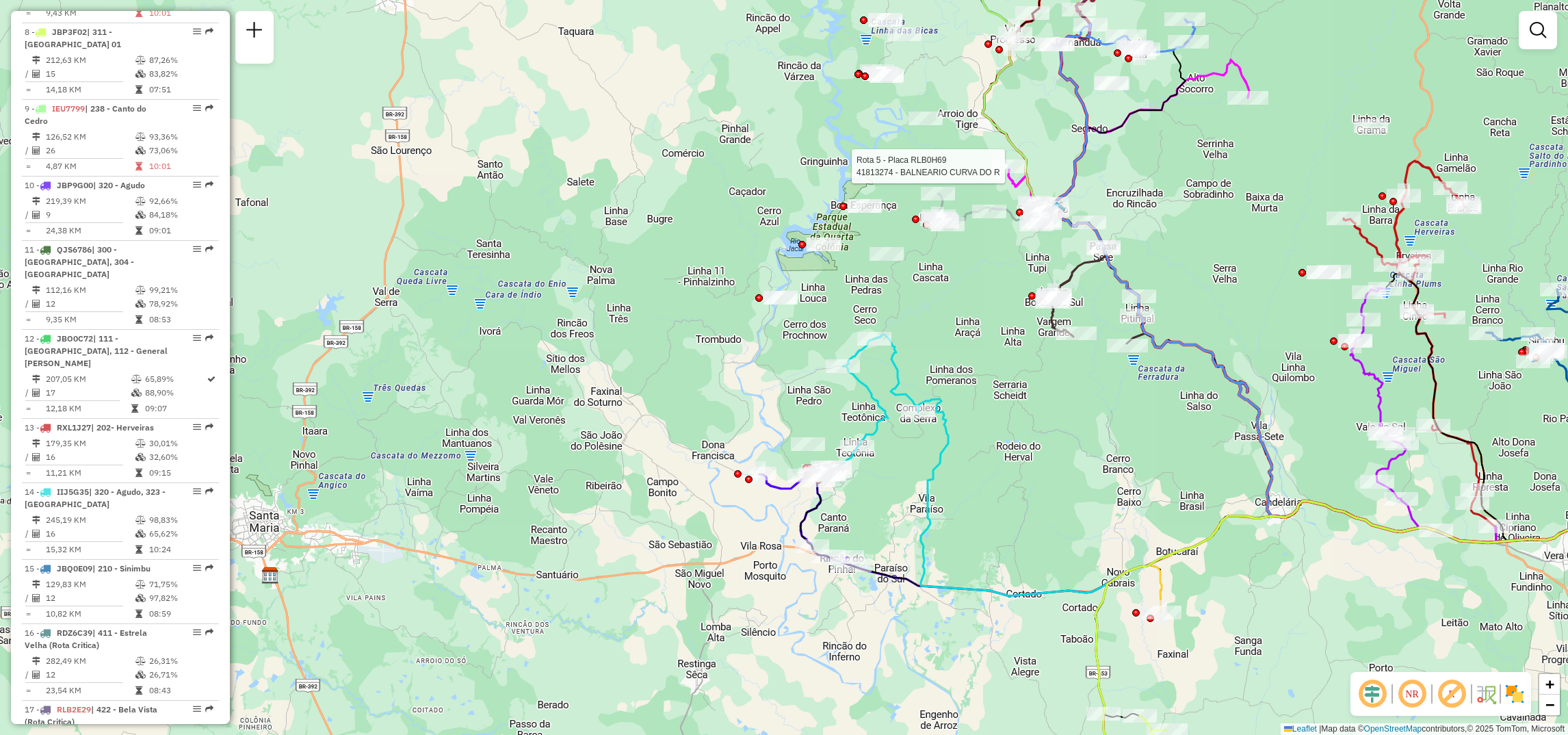
select select "**********"
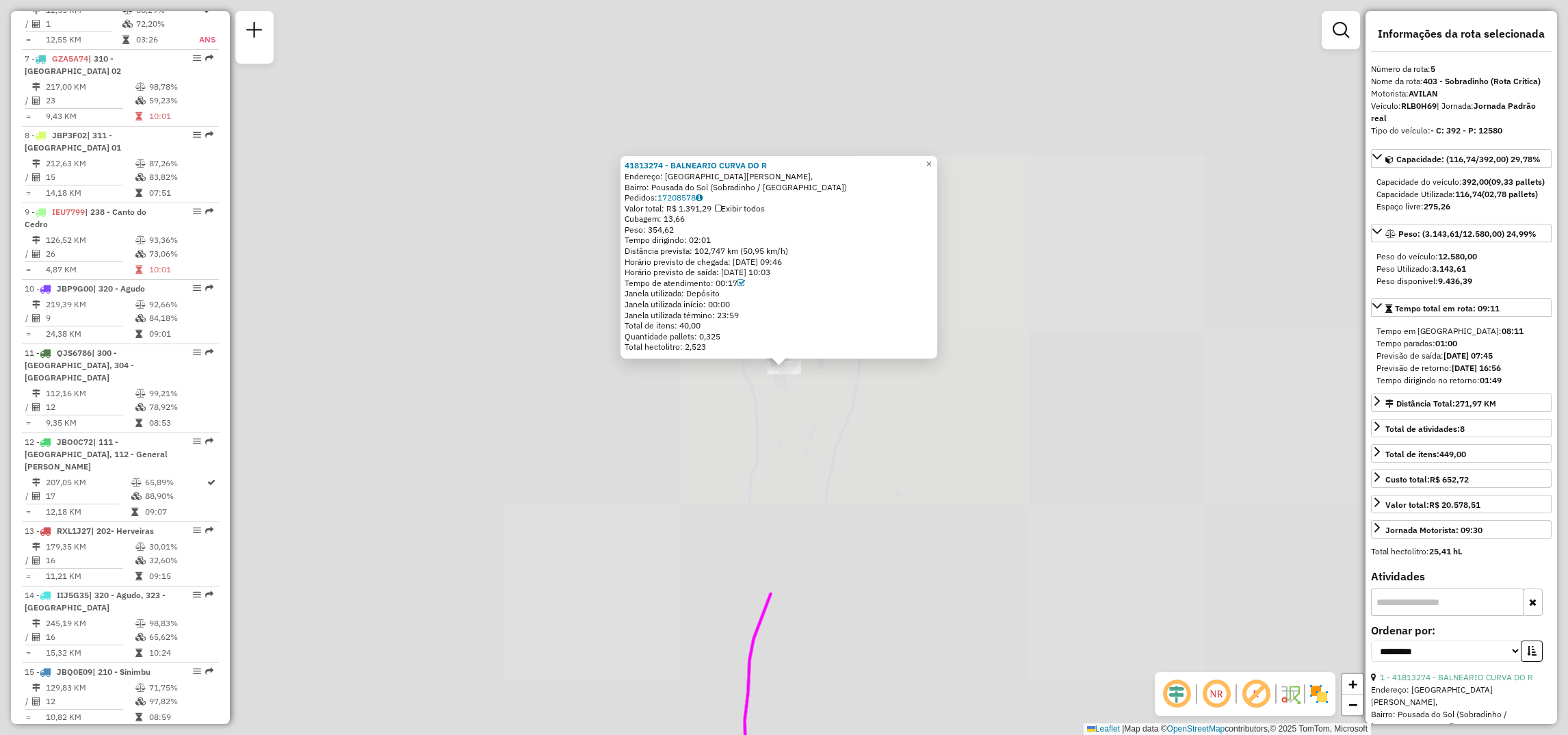
scroll to position [842, 0]
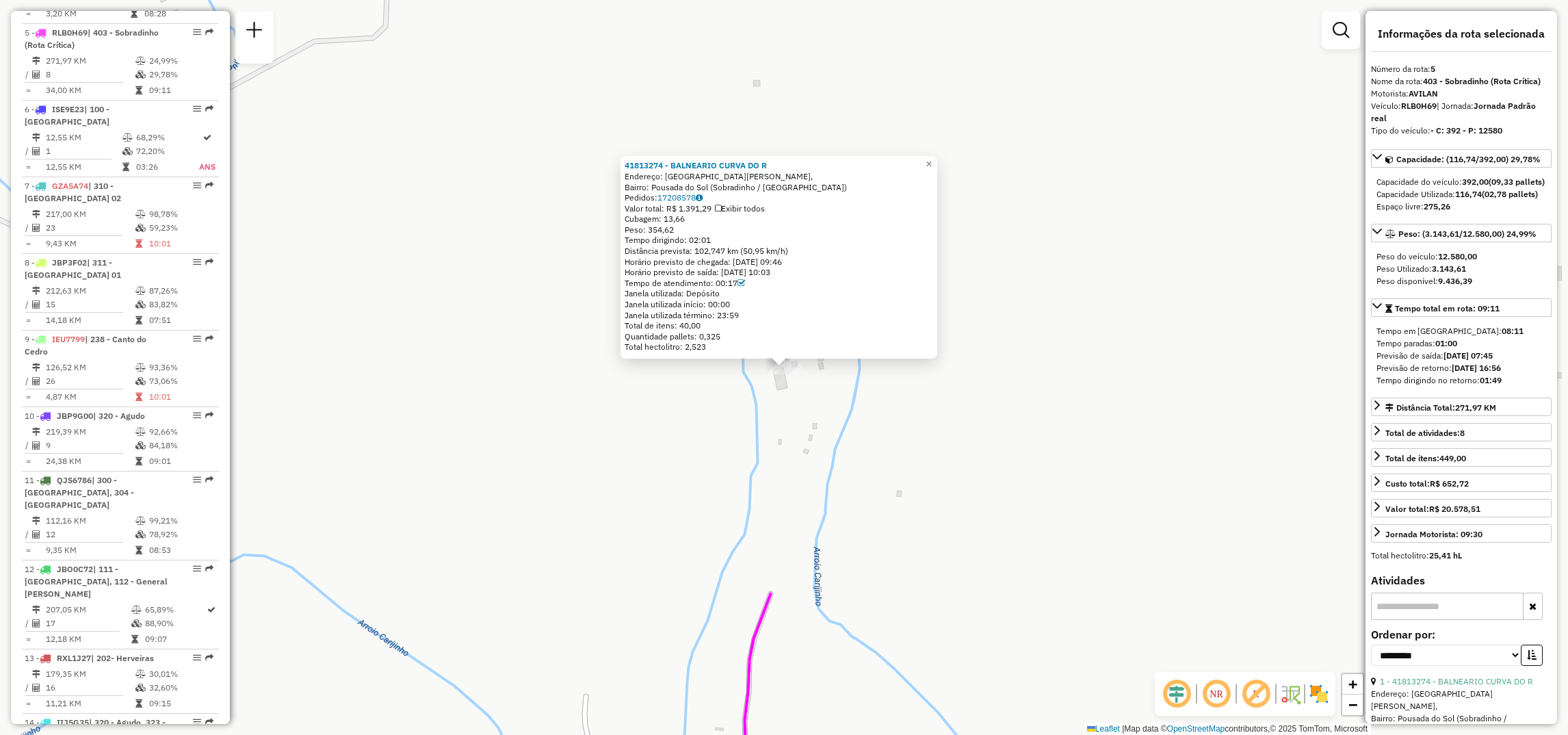
drag, startPoint x: 667, startPoint y: 248, endPoint x: 715, endPoint y: 244, distance: 48.2
click at [715, 244] on div "Tempo dirigindo: 02:01" at bounding box center [779, 240] width 309 height 11
click at [932, 161] on span "×" at bounding box center [928, 164] width 6 height 12
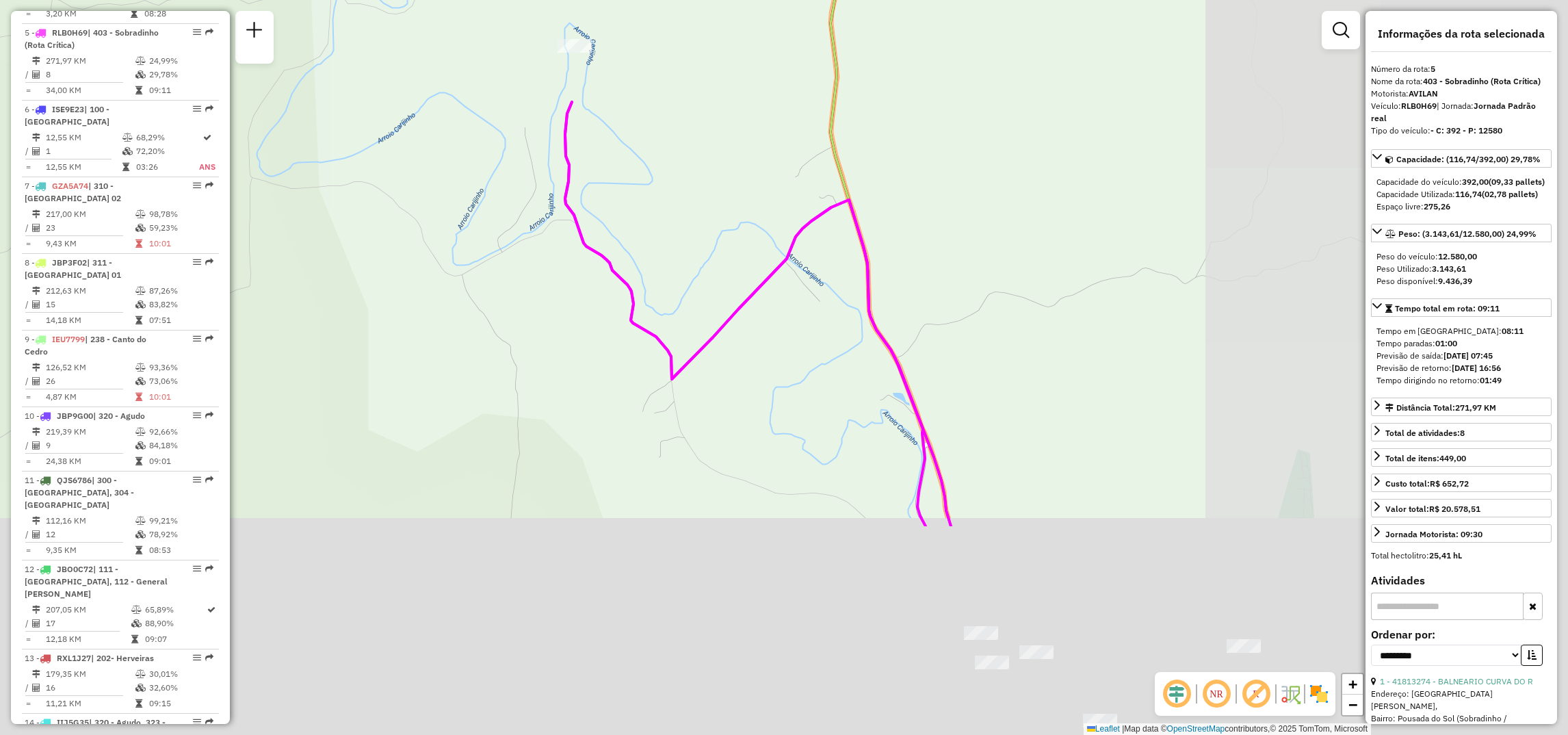
drag, startPoint x: 1015, startPoint y: 411, endPoint x: 754, endPoint y: 257, distance: 303.0
click at [672, 161] on div "Janela de atendimento Grade de atendimento Capacidade Transportadoras Veículos …" at bounding box center [784, 367] width 1568 height 735
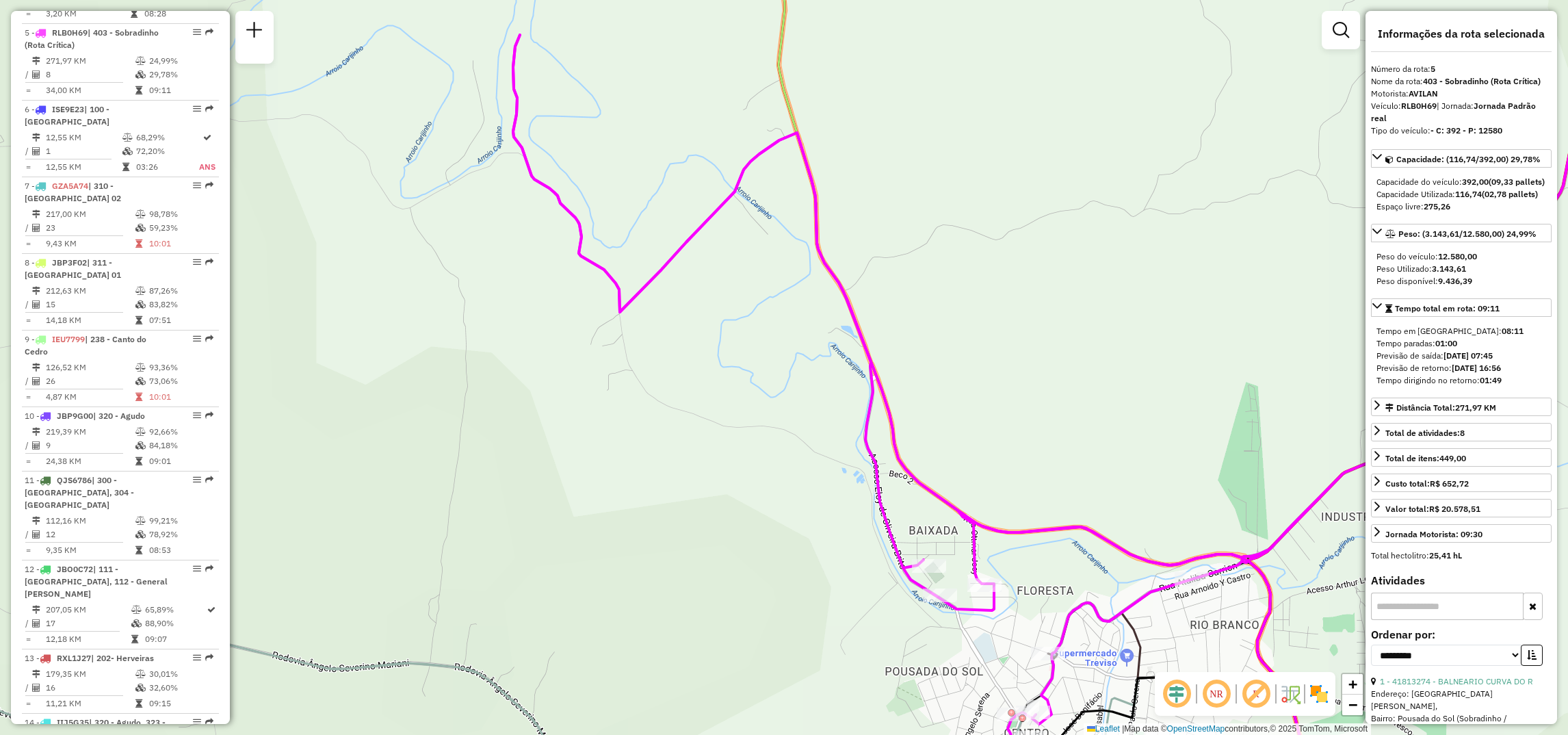
drag, startPoint x: 1011, startPoint y: 389, endPoint x: 729, endPoint y: 98, distance: 405.2
click at [730, 98] on div "Janela de atendimento Grade de atendimento Capacidade Transportadoras Veículos …" at bounding box center [784, 367] width 1568 height 735
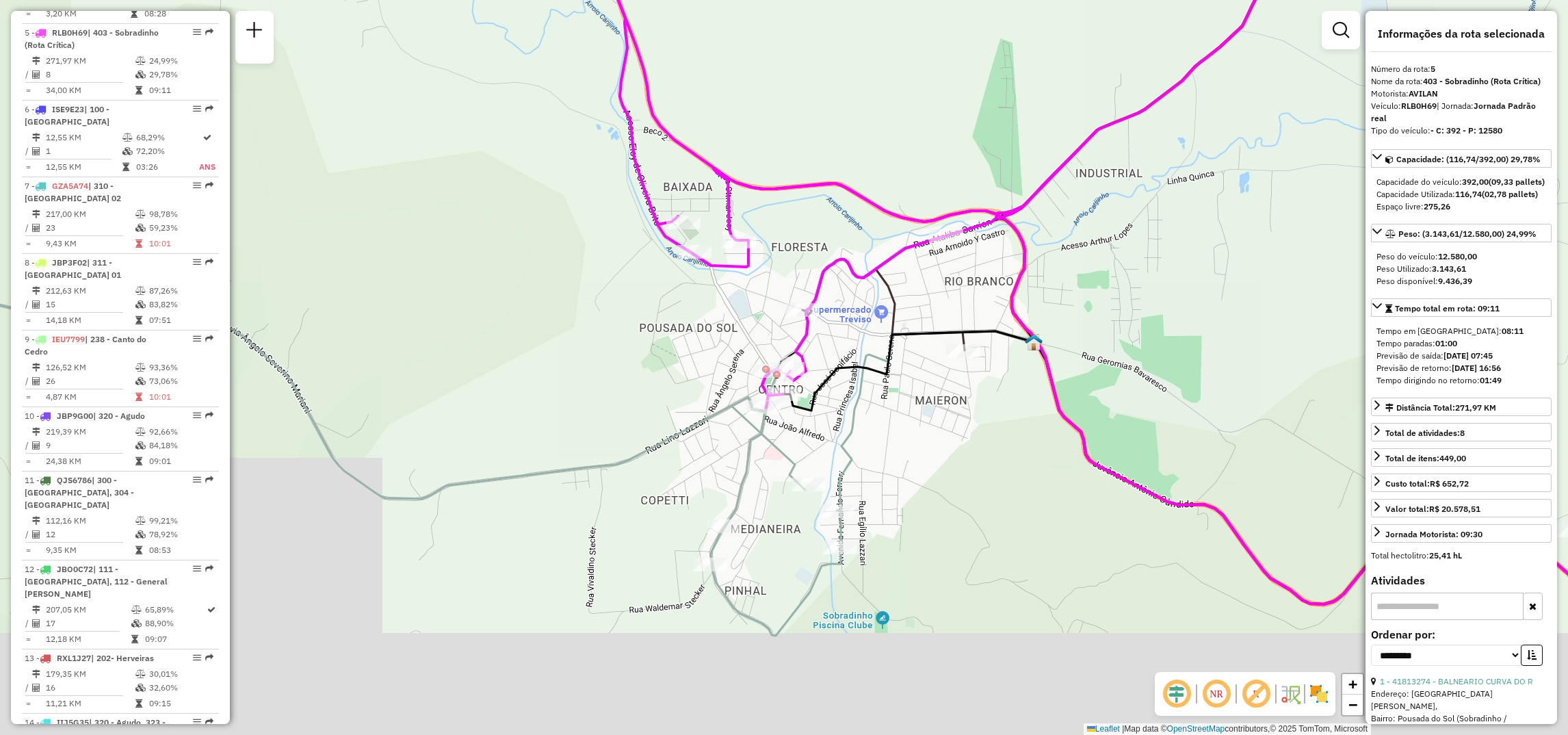
drag, startPoint x: 855, startPoint y: 457, endPoint x: 835, endPoint y: 289, distance: 169.2
click at [835, 293] on div "Janela de atendimento Grade de atendimento Capacidade Transportadoras Veículos …" at bounding box center [784, 367] width 1568 height 735
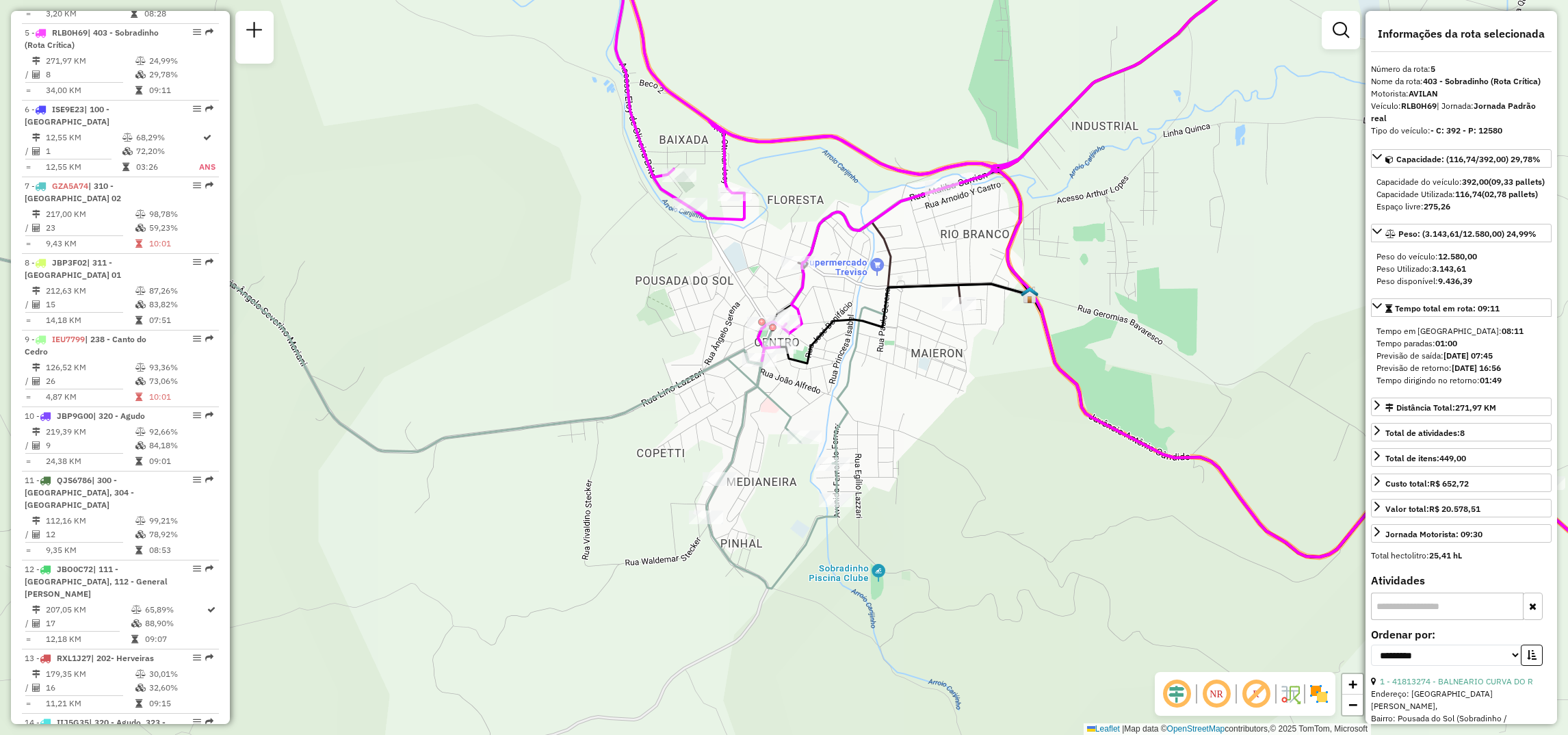
click at [939, 195] on div at bounding box center [942, 188] width 34 height 13
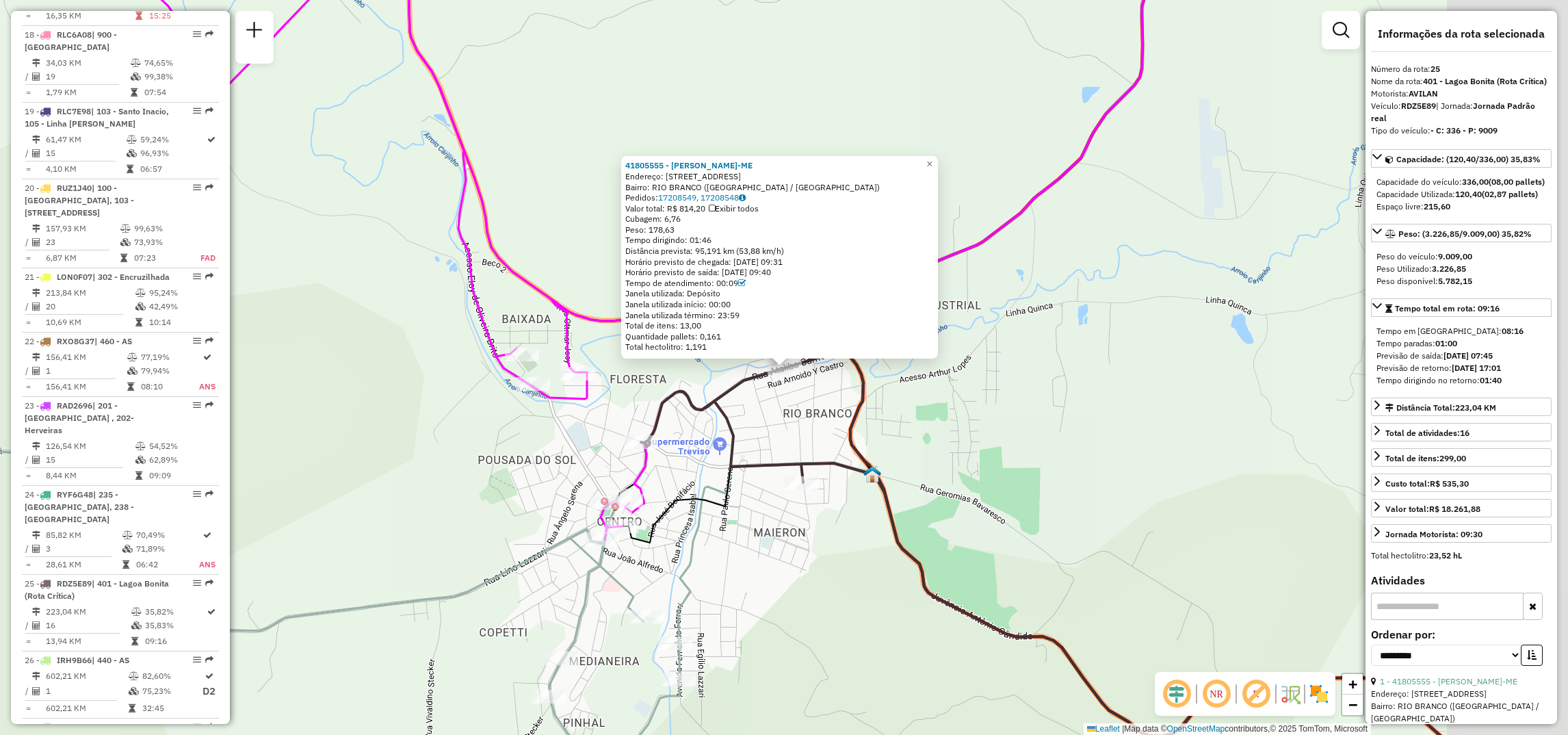
scroll to position [2352, 0]
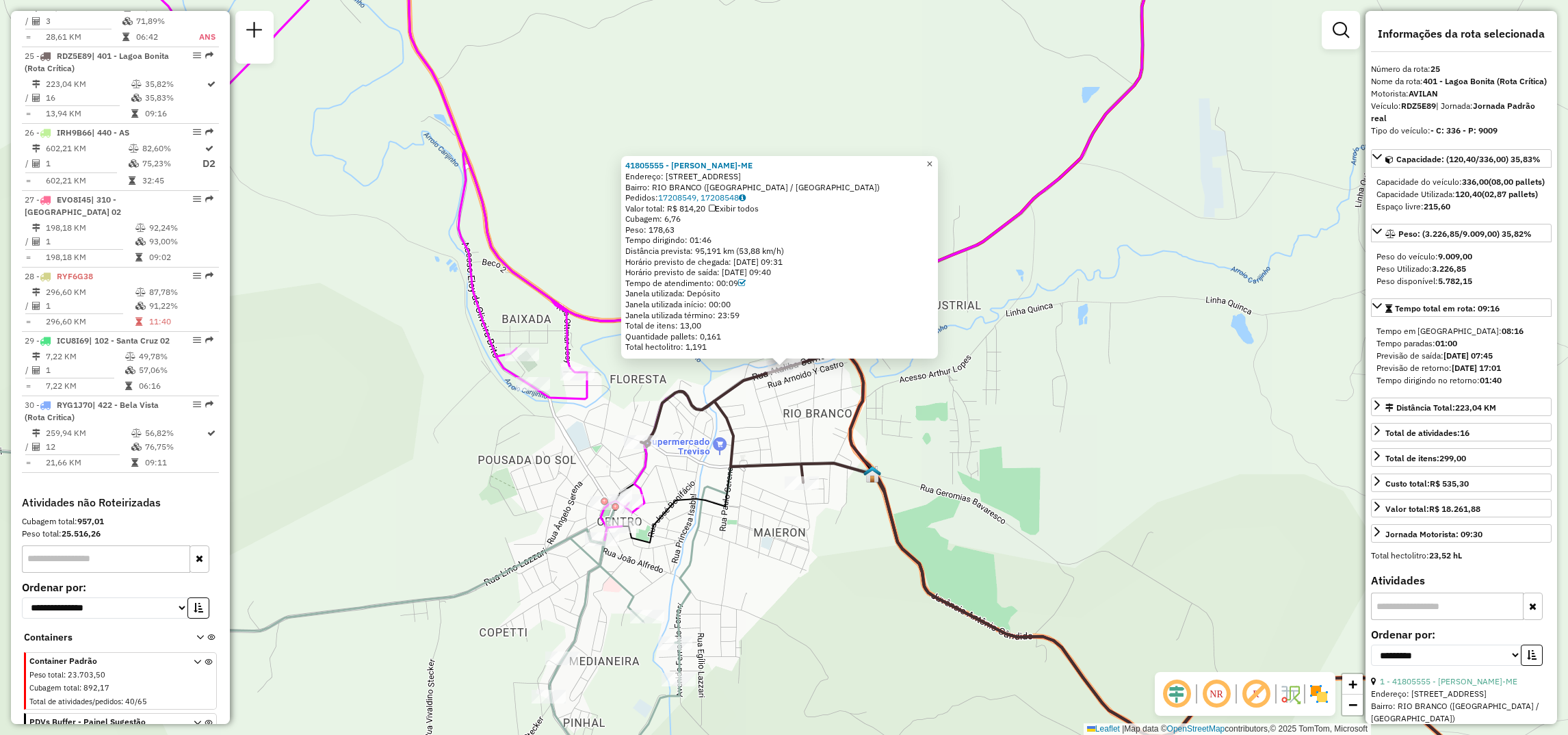
click at [933, 164] on span "×" at bounding box center [929, 164] width 6 height 12
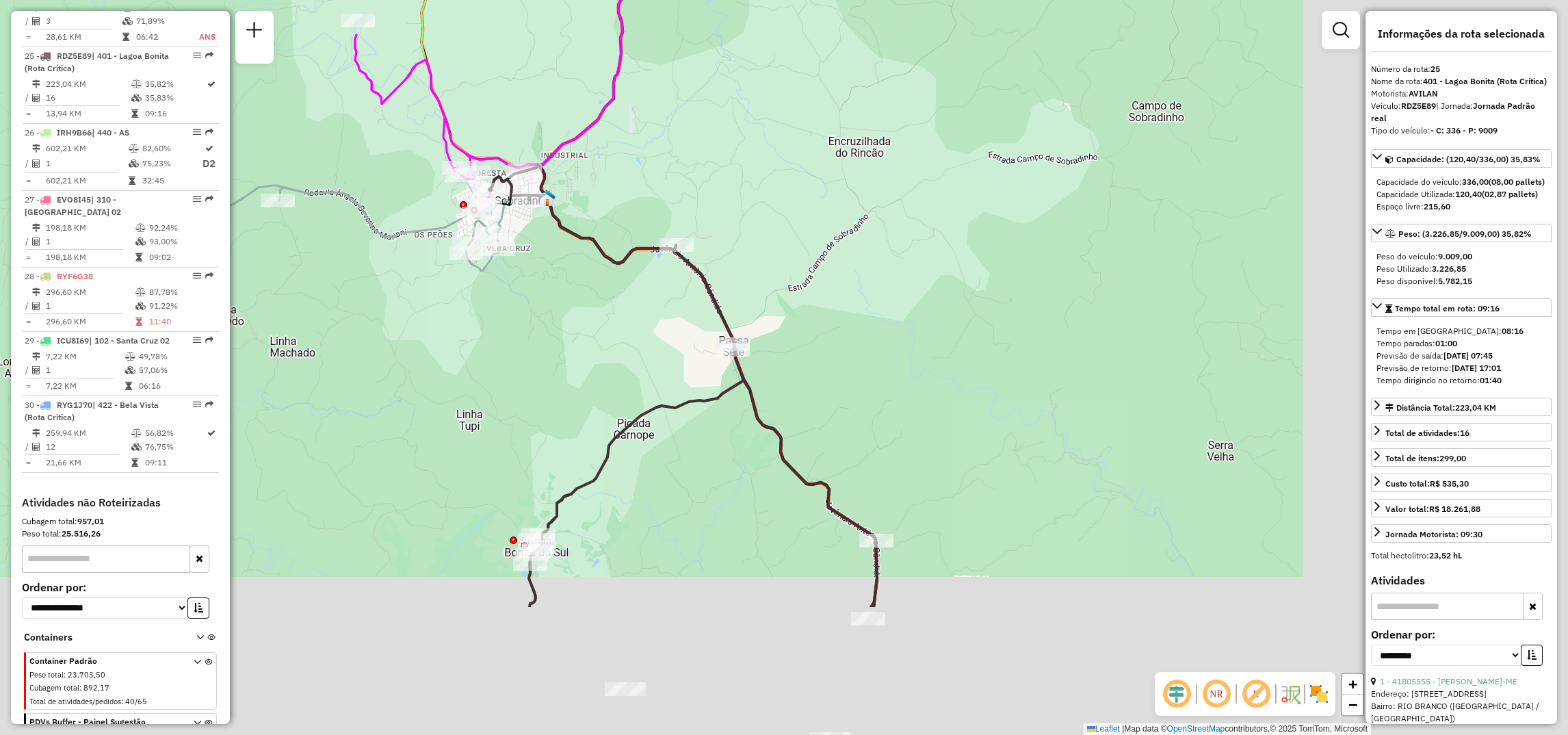
drag, startPoint x: 1085, startPoint y: 521, endPoint x: 653, endPoint y: 282, distance: 493.7
click at [653, 282] on div "Janela de atendimento Grade de atendimento Capacidade Transportadoras Veículos …" at bounding box center [784, 367] width 1568 height 735
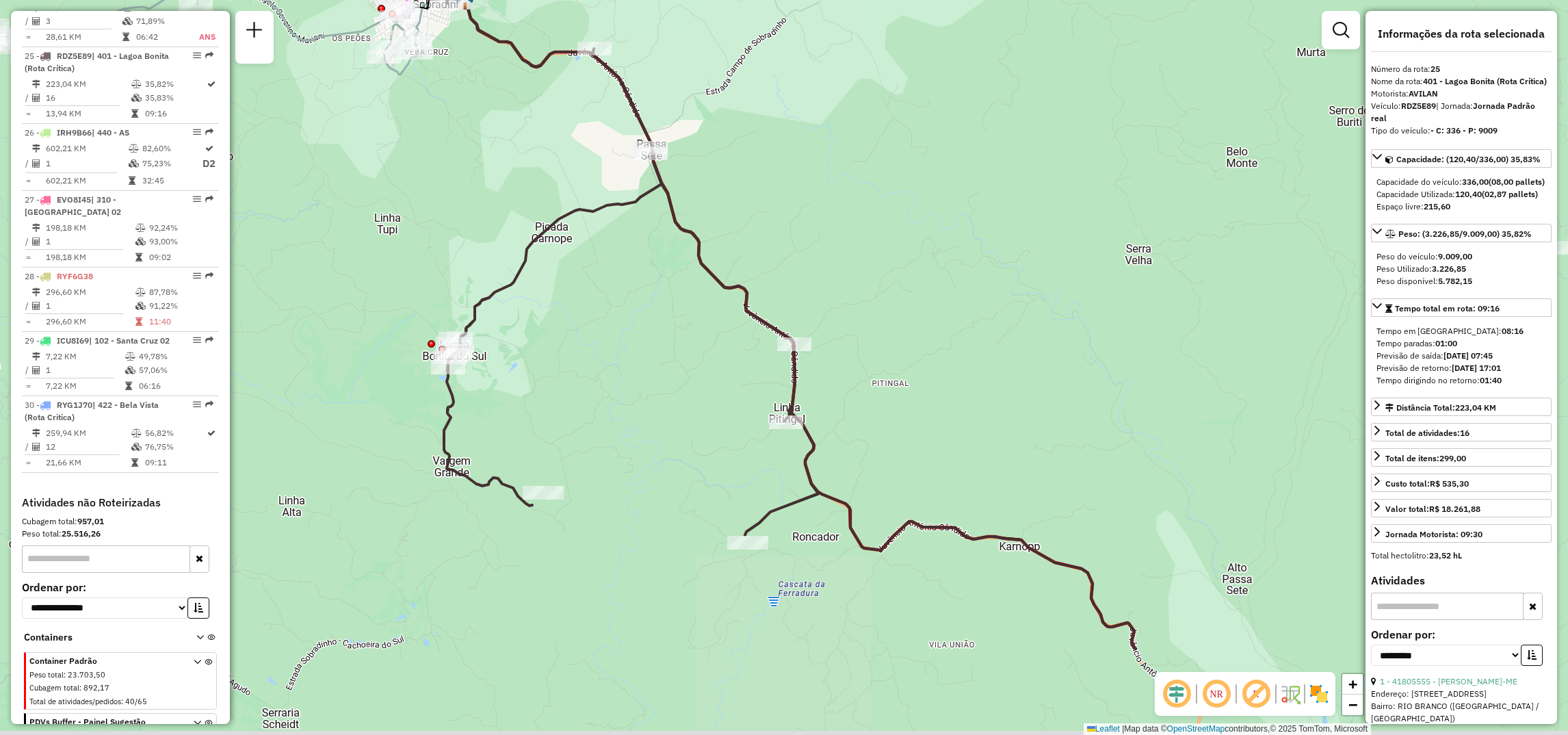
drag, startPoint x: 815, startPoint y: 430, endPoint x: 786, endPoint y: 269, distance: 163.6
click at [786, 269] on div "Janela de atendimento Grade de atendimento Capacidade Transportadoras Veículos …" at bounding box center [784, 367] width 1568 height 735
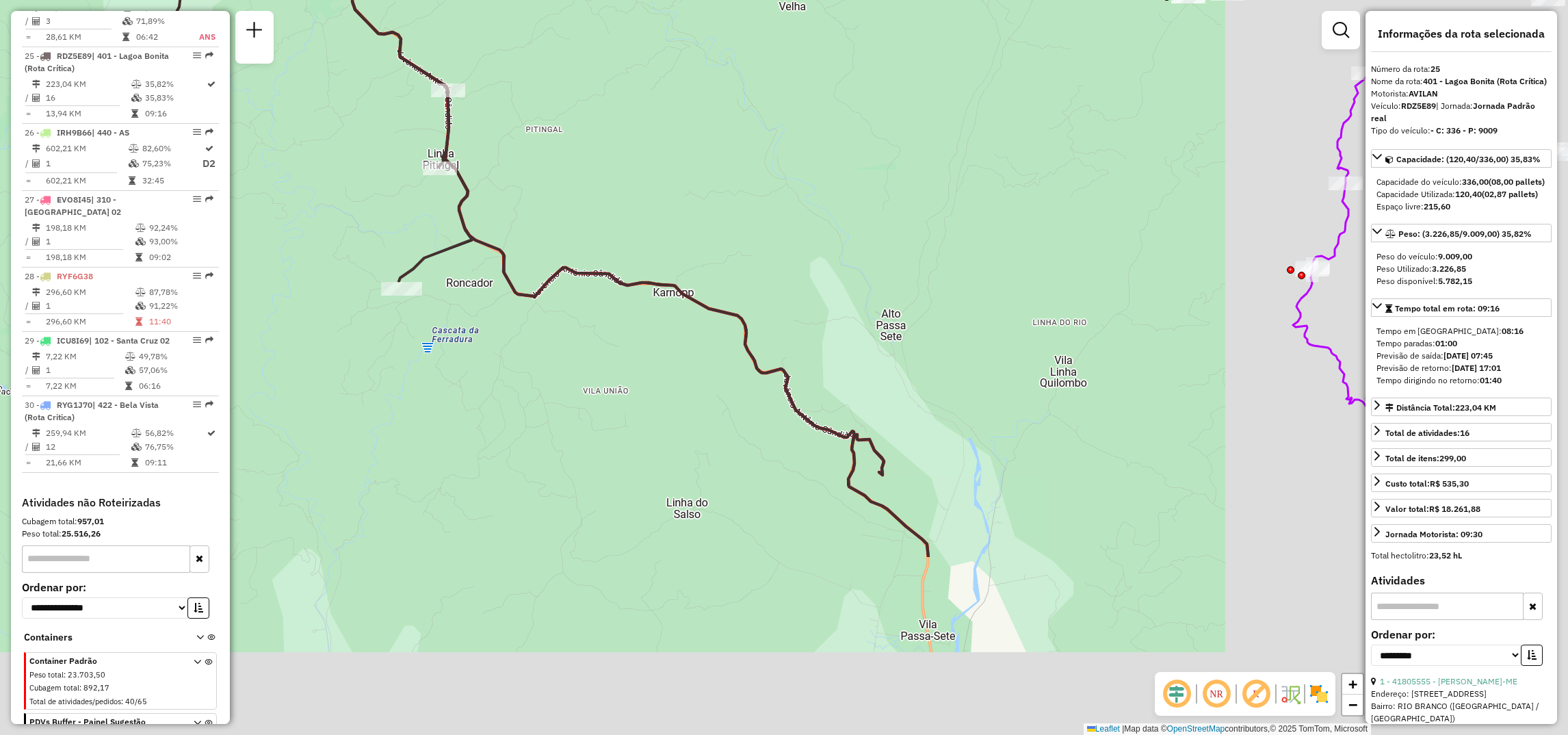
drag, startPoint x: 855, startPoint y: 399, endPoint x: 548, endPoint y: 236, distance: 347.6
click at [548, 236] on div "Janela de atendimento Grade de atendimento Capacidade Transportadoras Veículos …" at bounding box center [784, 367] width 1568 height 735
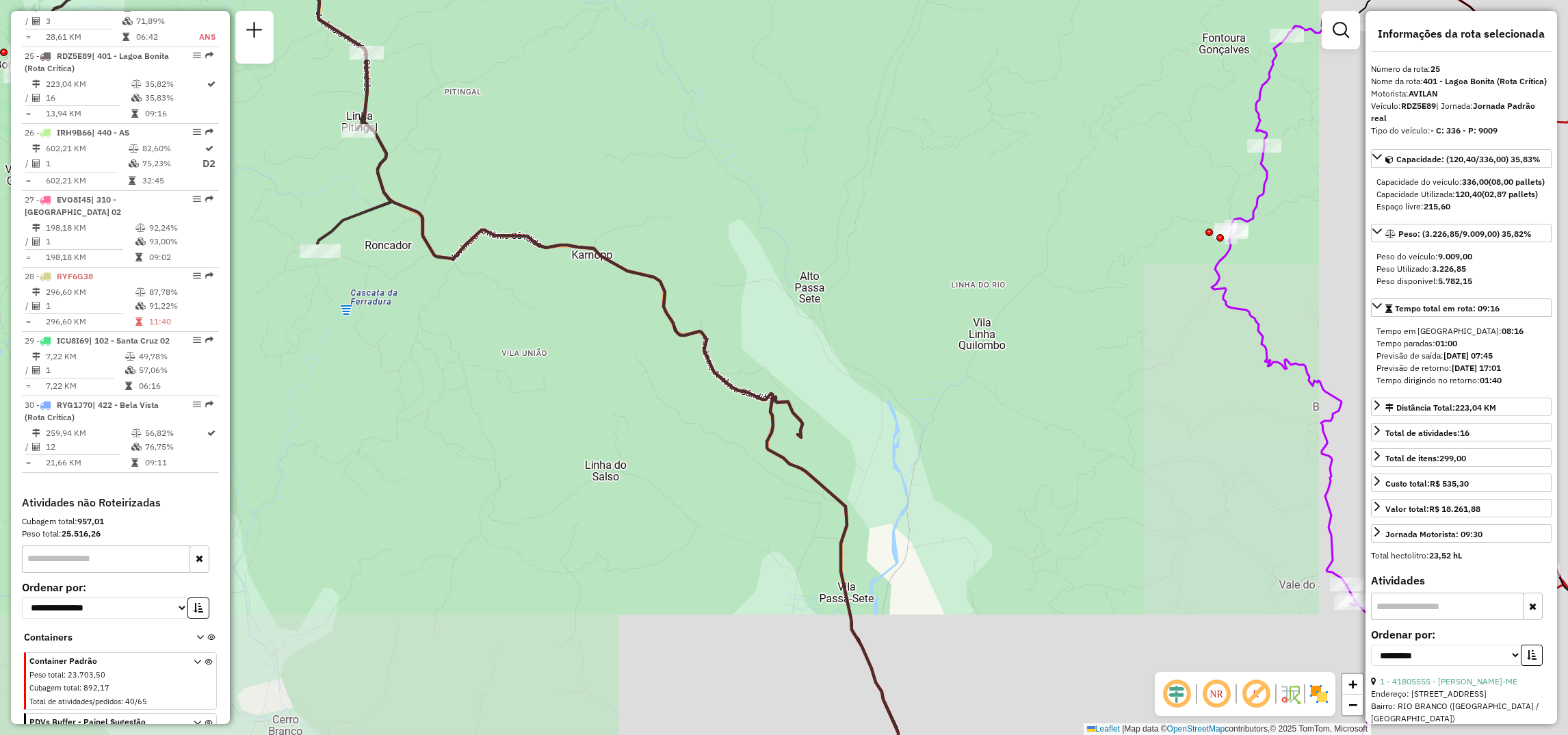
click at [796, 363] on div "Janela de atendimento Grade de atendimento Capacidade Transportadoras Veículos …" at bounding box center [784, 367] width 1568 height 735
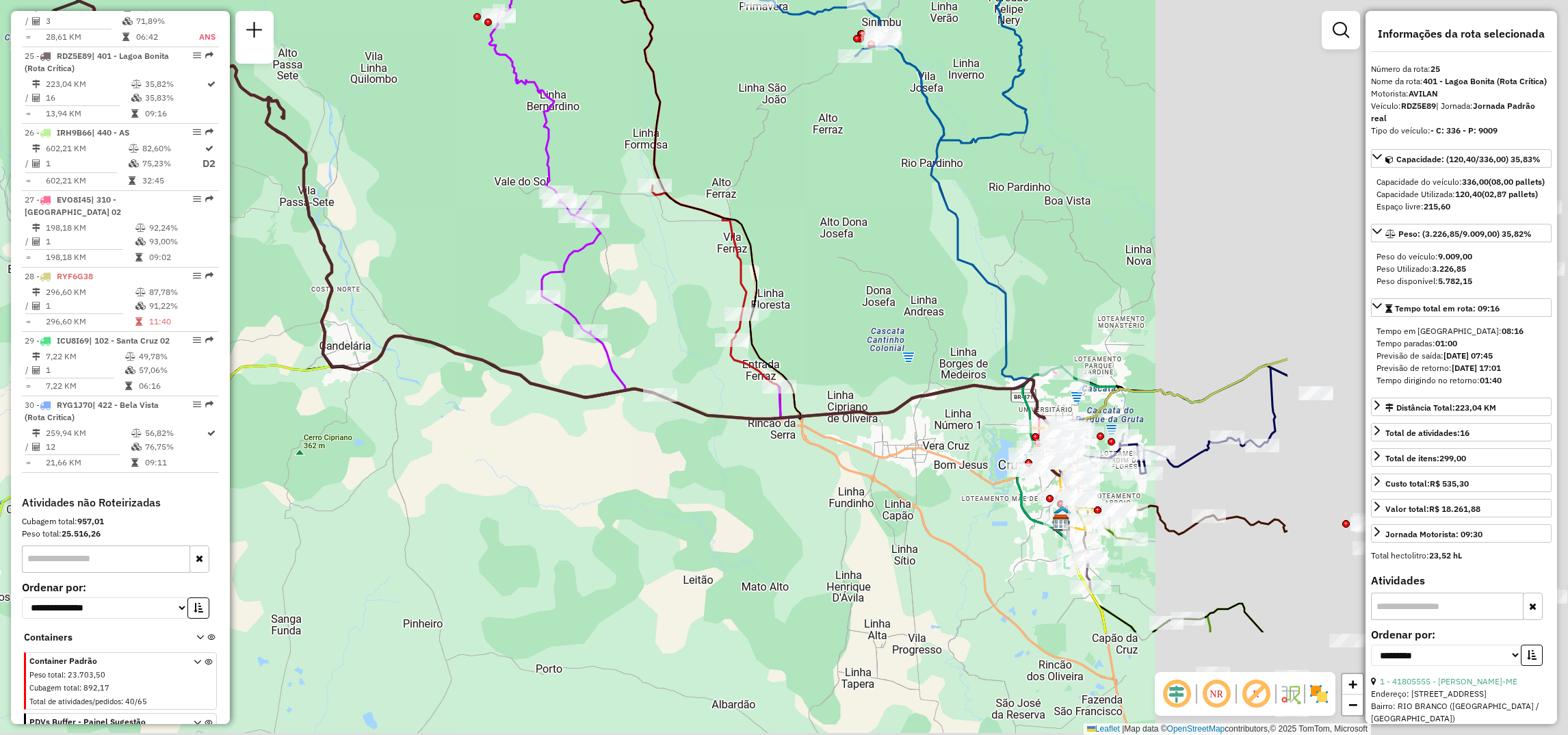
drag, startPoint x: 719, startPoint y: 299, endPoint x: 510, endPoint y: 211, distance: 226.8
click at [510, 211] on icon at bounding box center [635, 165] width 292 height 509
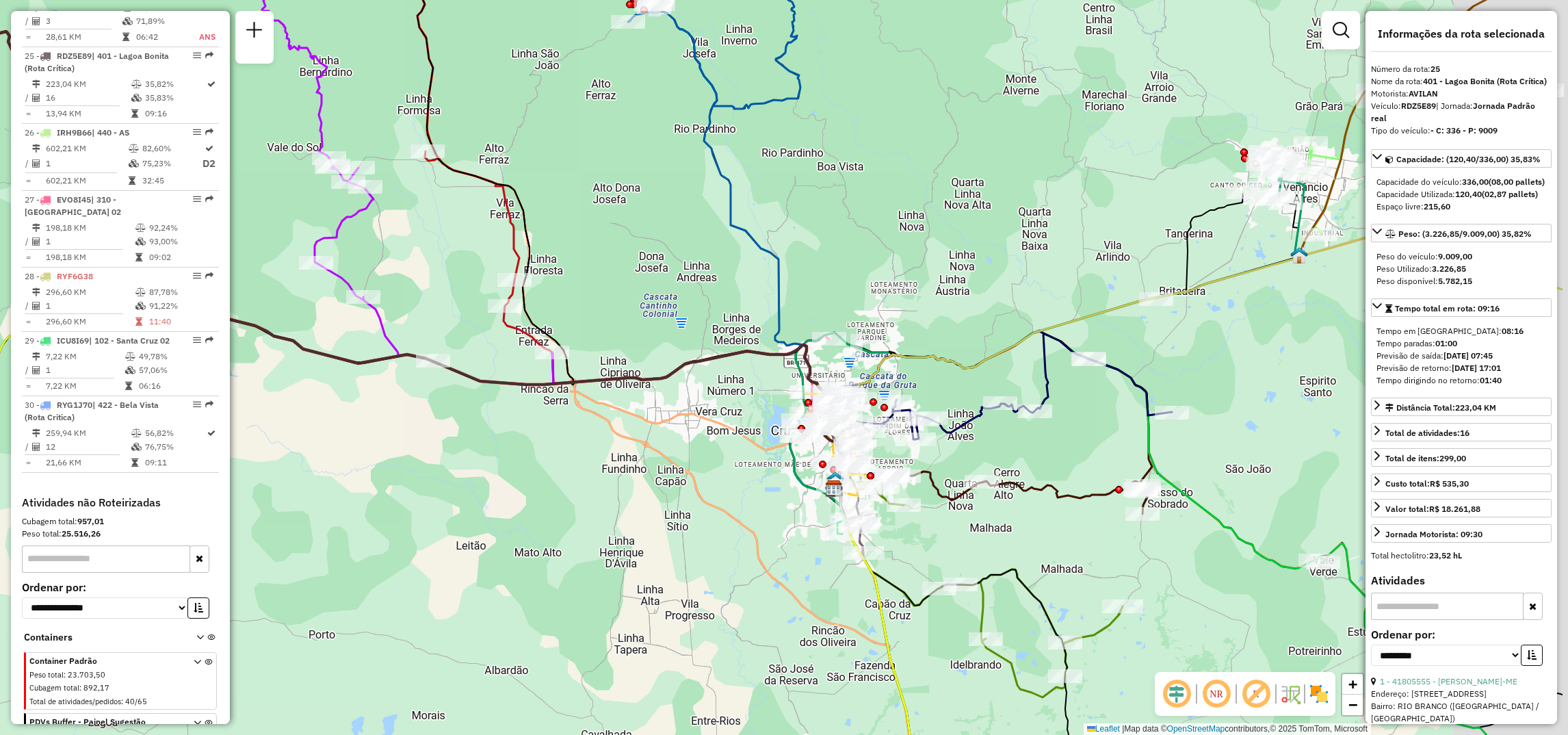
drag, startPoint x: 742, startPoint y: 399, endPoint x: 646, endPoint y: 397, distance: 96.0
click at [646, 397] on div "Janela de atendimento Grade de atendimento Capacidade Transportadoras Veículos …" at bounding box center [784, 367] width 1568 height 735
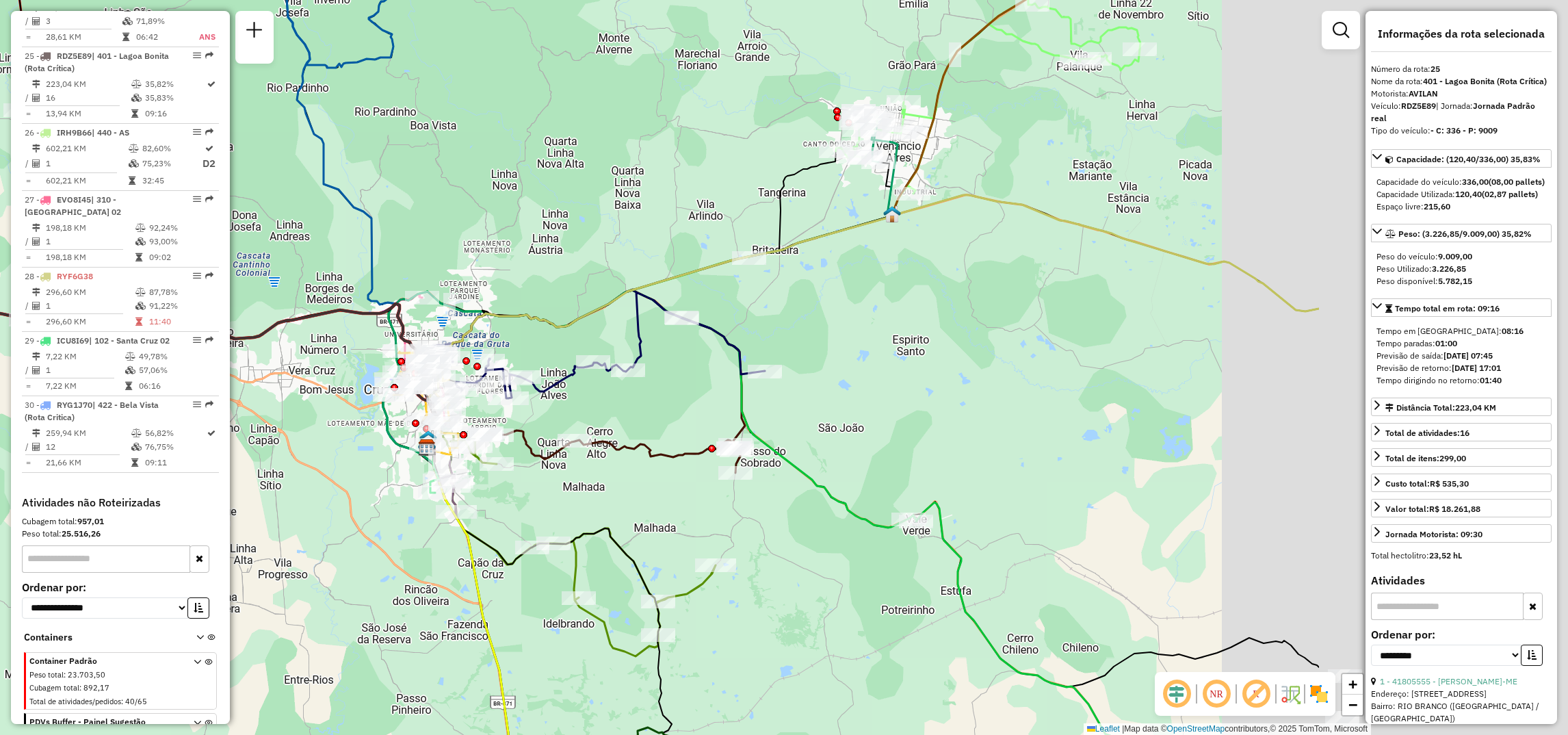
drag, startPoint x: 1188, startPoint y: 436, endPoint x: 788, endPoint y: 372, distance: 405.1
click at [780, 394] on div "Janela de atendimento Grade de atendimento Capacidade Transportadoras Veículos …" at bounding box center [784, 367] width 1568 height 735
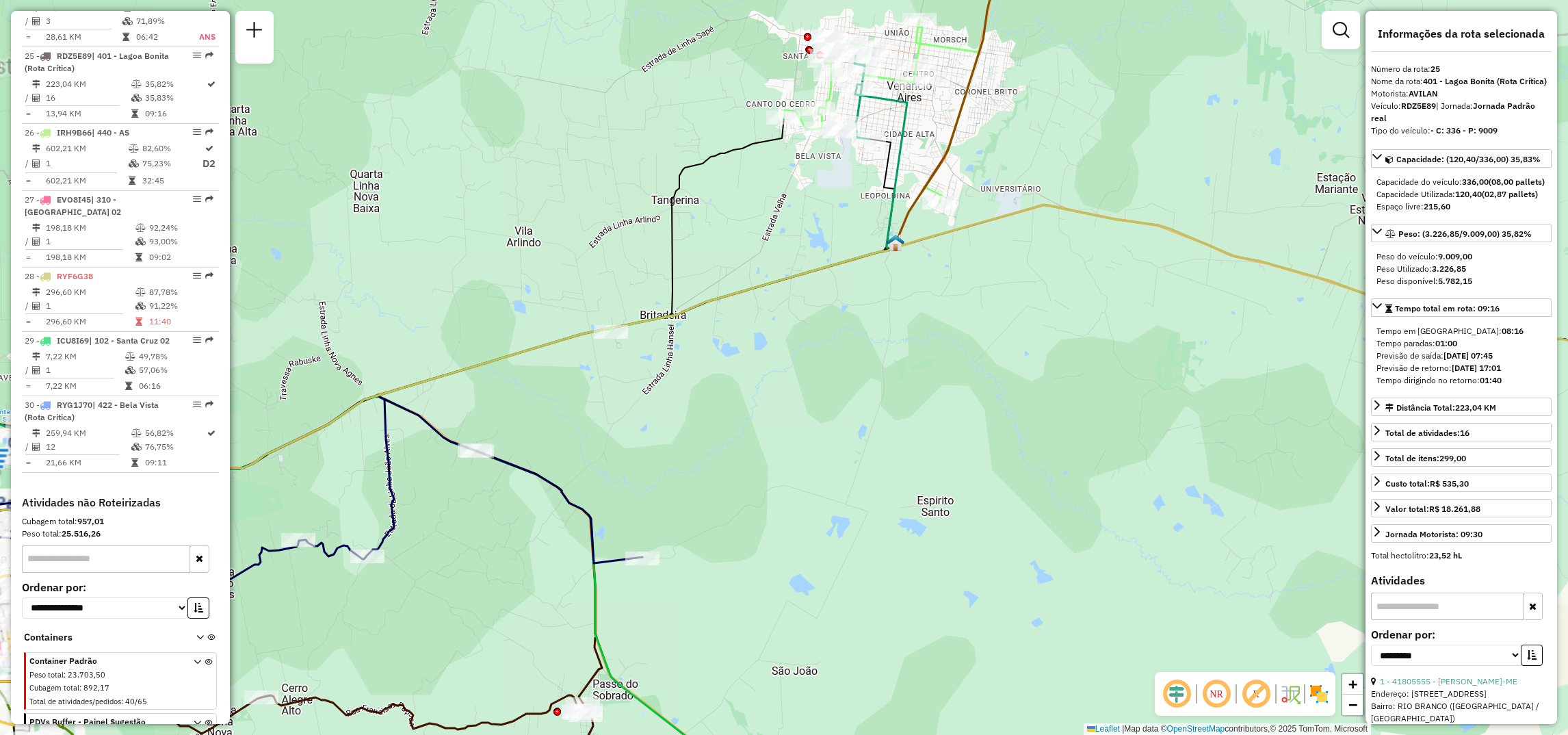
drag, startPoint x: 889, startPoint y: 209, endPoint x: 1007, endPoint y: 444, distance: 263.0
click at [1007, 444] on div "Janela de atendimento Grade de atendimento Capacidade Transportadoras Veículos …" at bounding box center [784, 367] width 1568 height 735
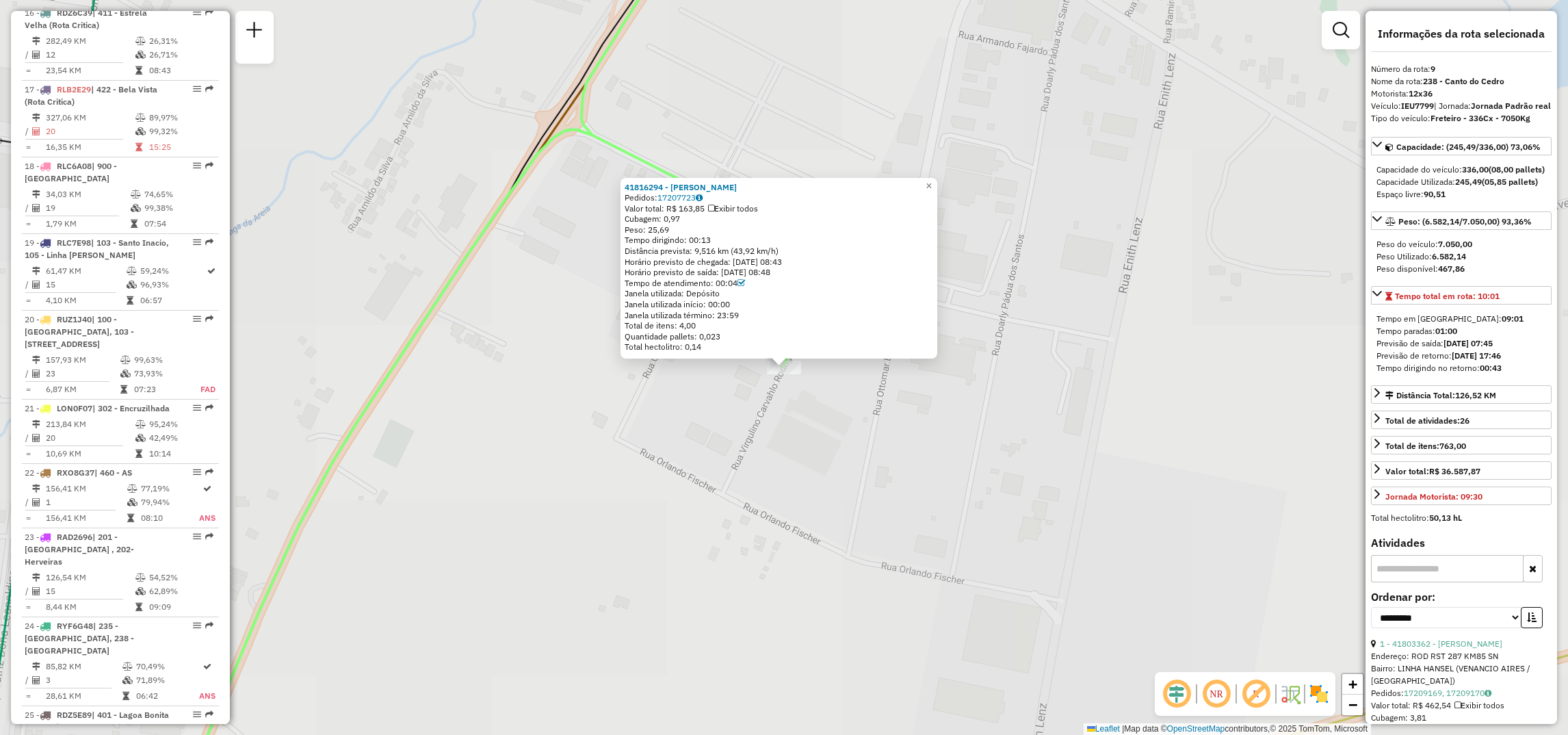
scroll to position [1149, 0]
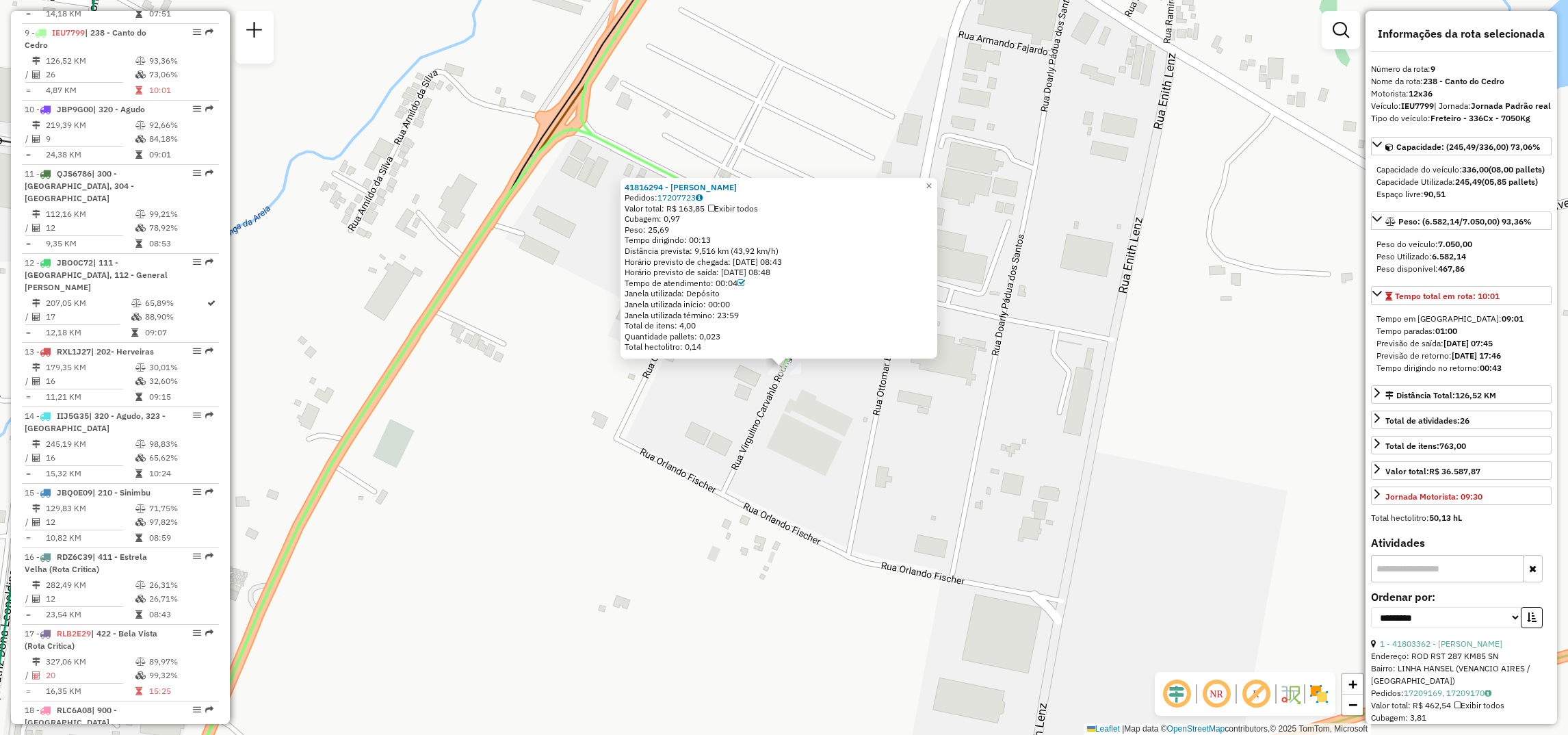
click at [891, 453] on div "41816294 - LUIS ALBERTO KAPPAUN Pedidos: 17207723 Valor total: R$ 163,85 Exibir…" at bounding box center [784, 367] width 1568 height 735
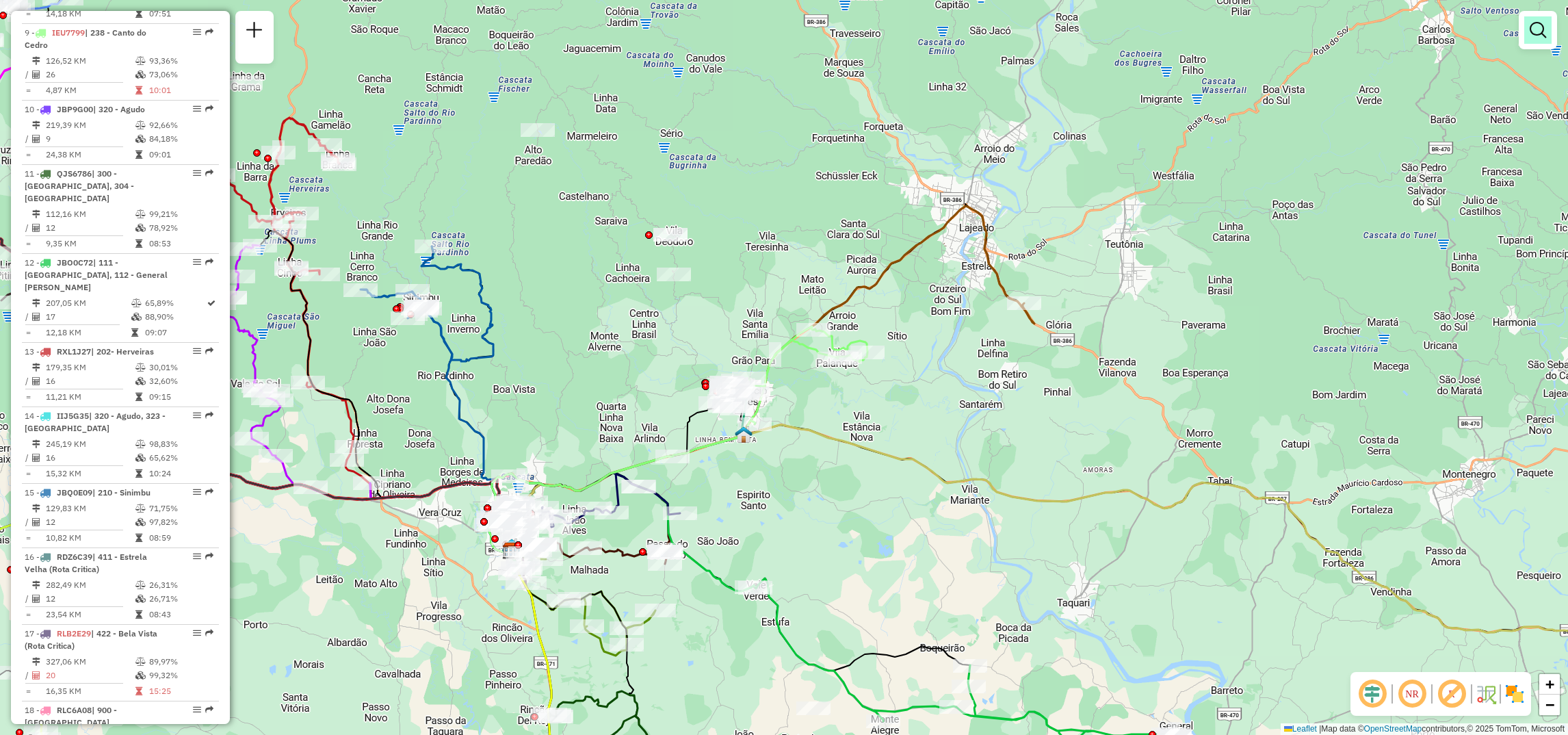
click at [1526, 38] on link at bounding box center [1538, 30] width 28 height 28
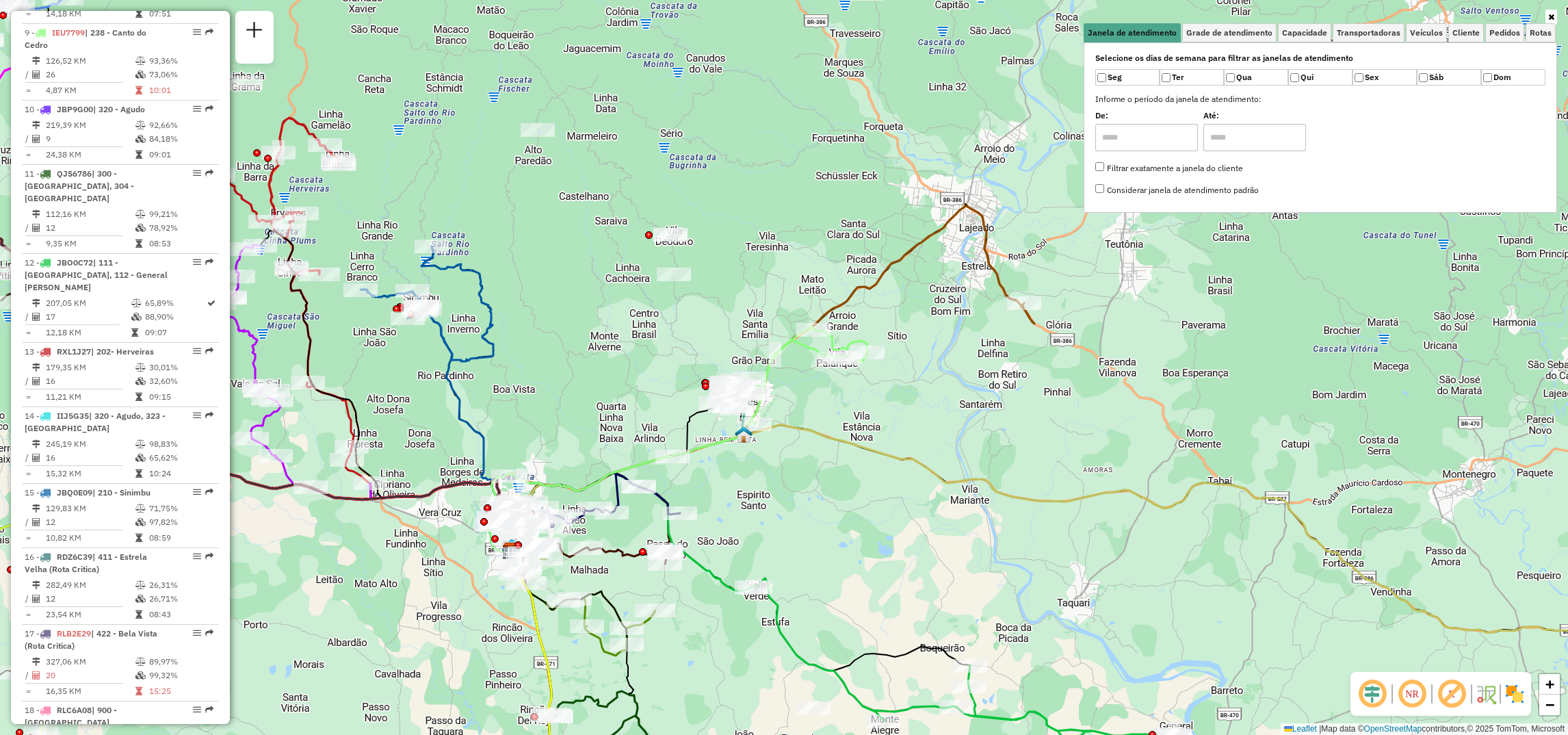
click at [1061, 241] on div "Janela de atendimento Grade de atendimento Capacidade Transportadoras Veículos …" at bounding box center [784, 367] width 1568 height 735
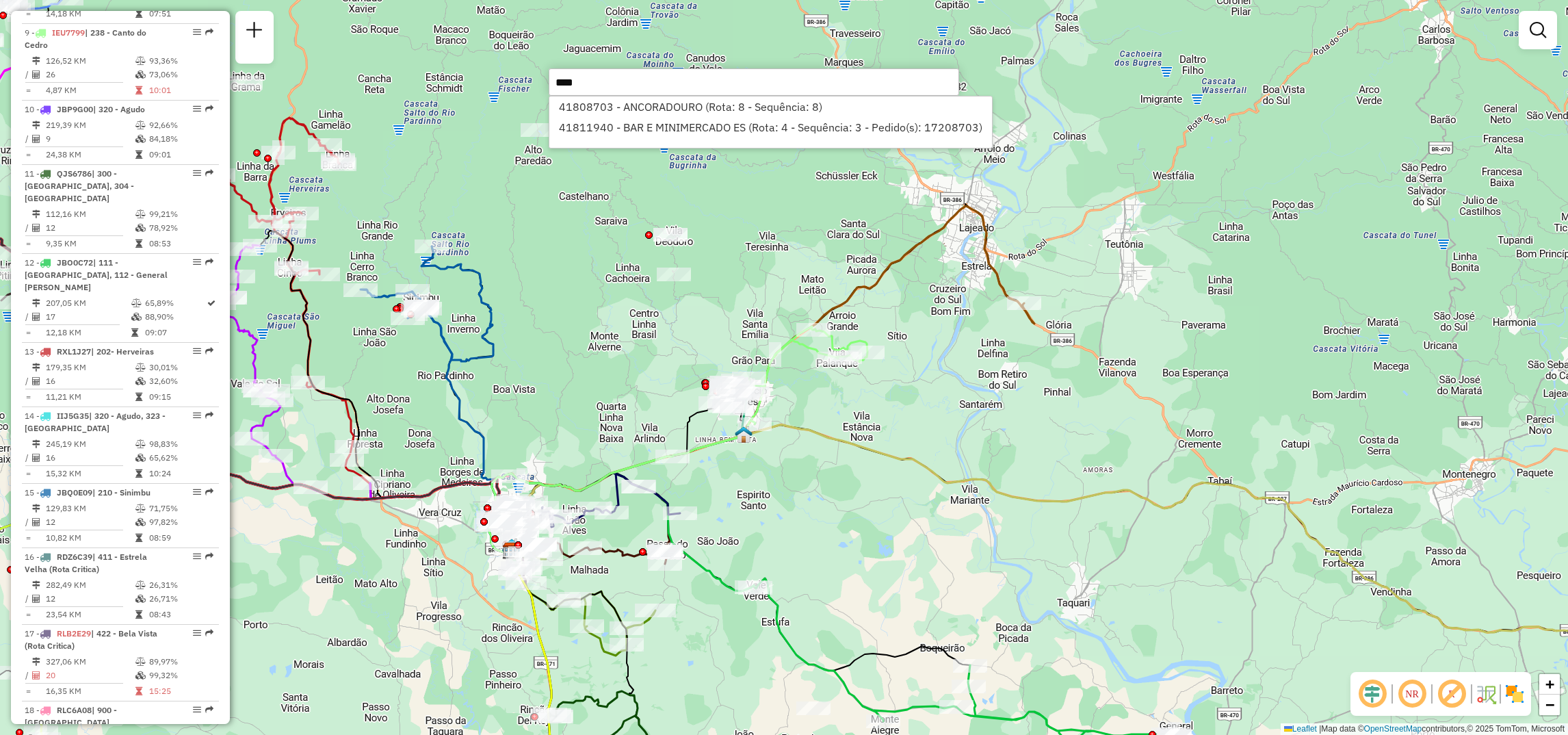
type input "****"
click at [812, 106] on li "41808703 - ANCORADOURO (Rota: 8 - Sequência: 8)" at bounding box center [771, 107] width 442 height 21
select select "**********"
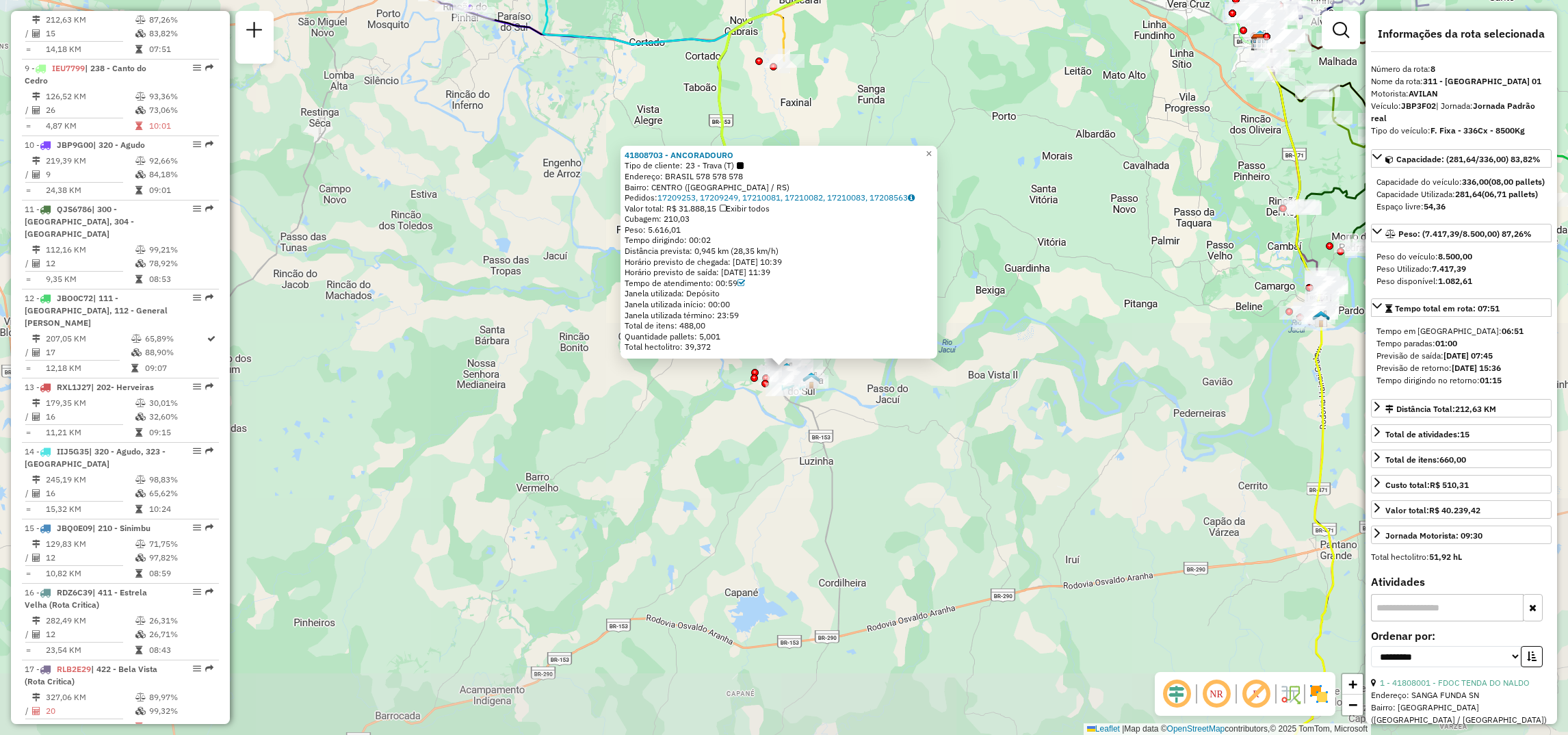
scroll to position [1073, 0]
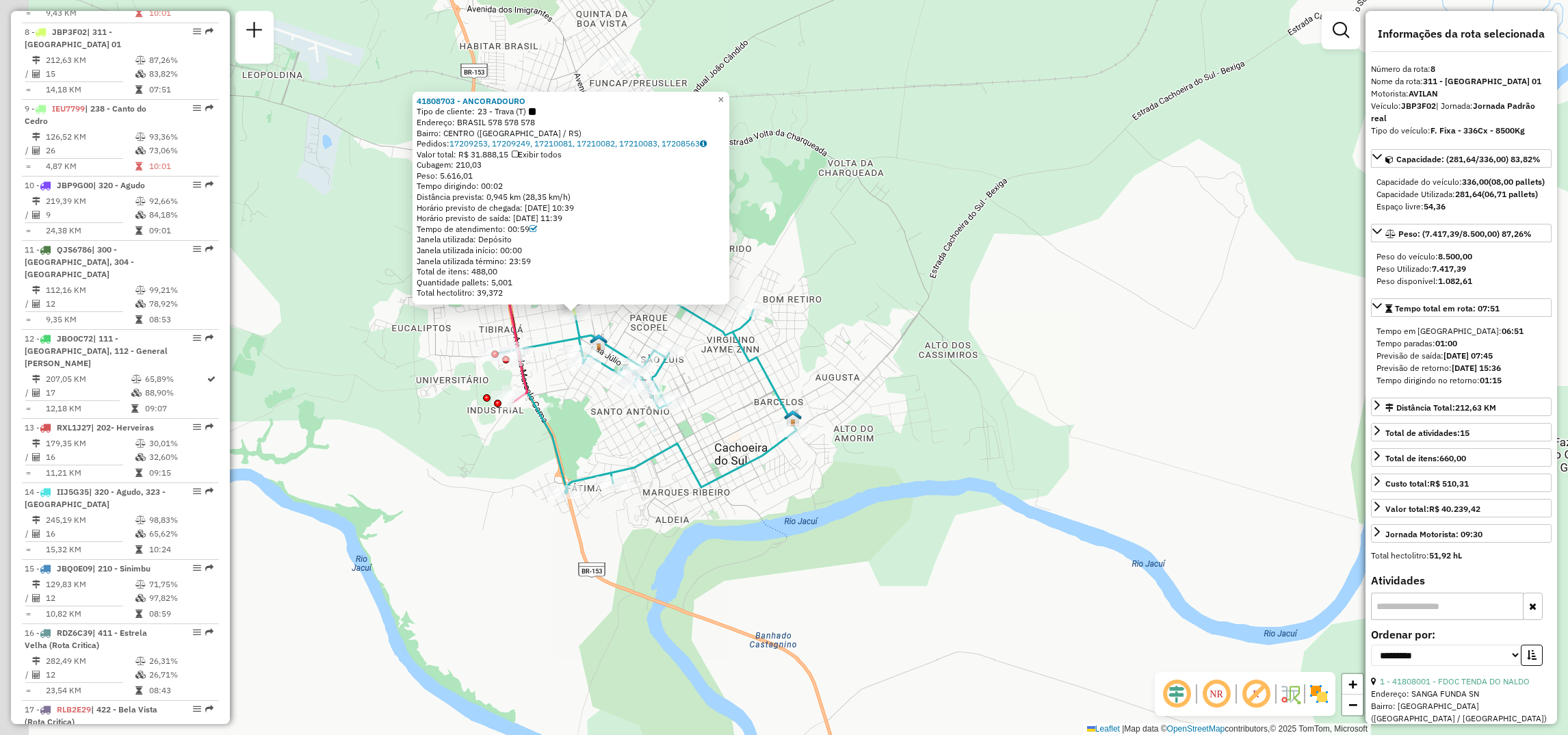
drag, startPoint x: 581, startPoint y: 408, endPoint x: 856, endPoint y: 622, distance: 348.5
click at [856, 622] on div "41808703 - ANCORADOURO Tipo de cliente: 23 - Trava (T) Endereço: BRASIL 578 578…" at bounding box center [784, 367] width 1568 height 735
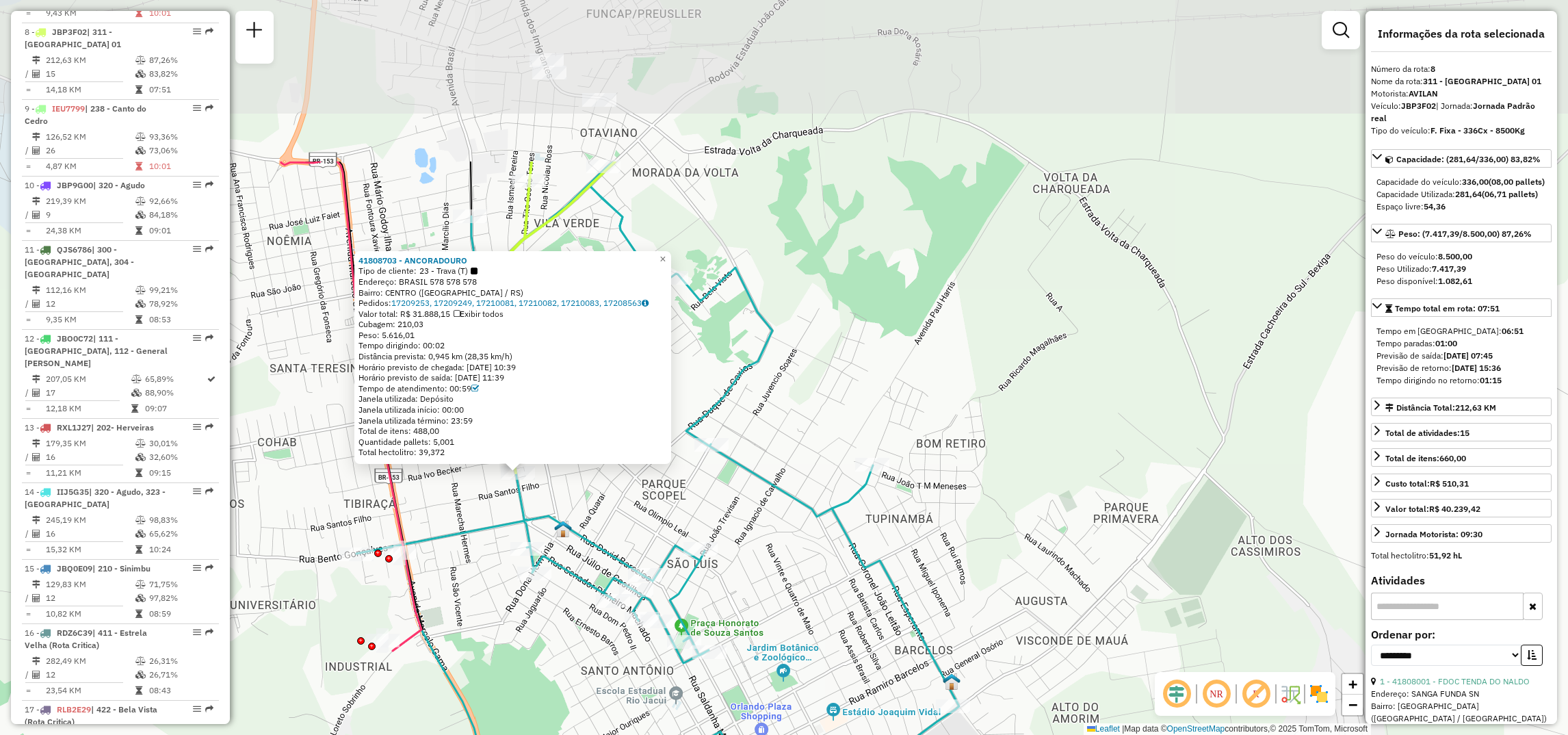
drag, startPoint x: 884, startPoint y: 252, endPoint x: 1052, endPoint y: 486, distance: 288.1
click at [1052, 486] on div "41808703 - ANCORADOURO Tipo de cliente: 23 - Trava (T) Endereço: BRASIL 578 578…" at bounding box center [784, 367] width 1568 height 735
